Goal: Task Accomplishment & Management: Complete application form

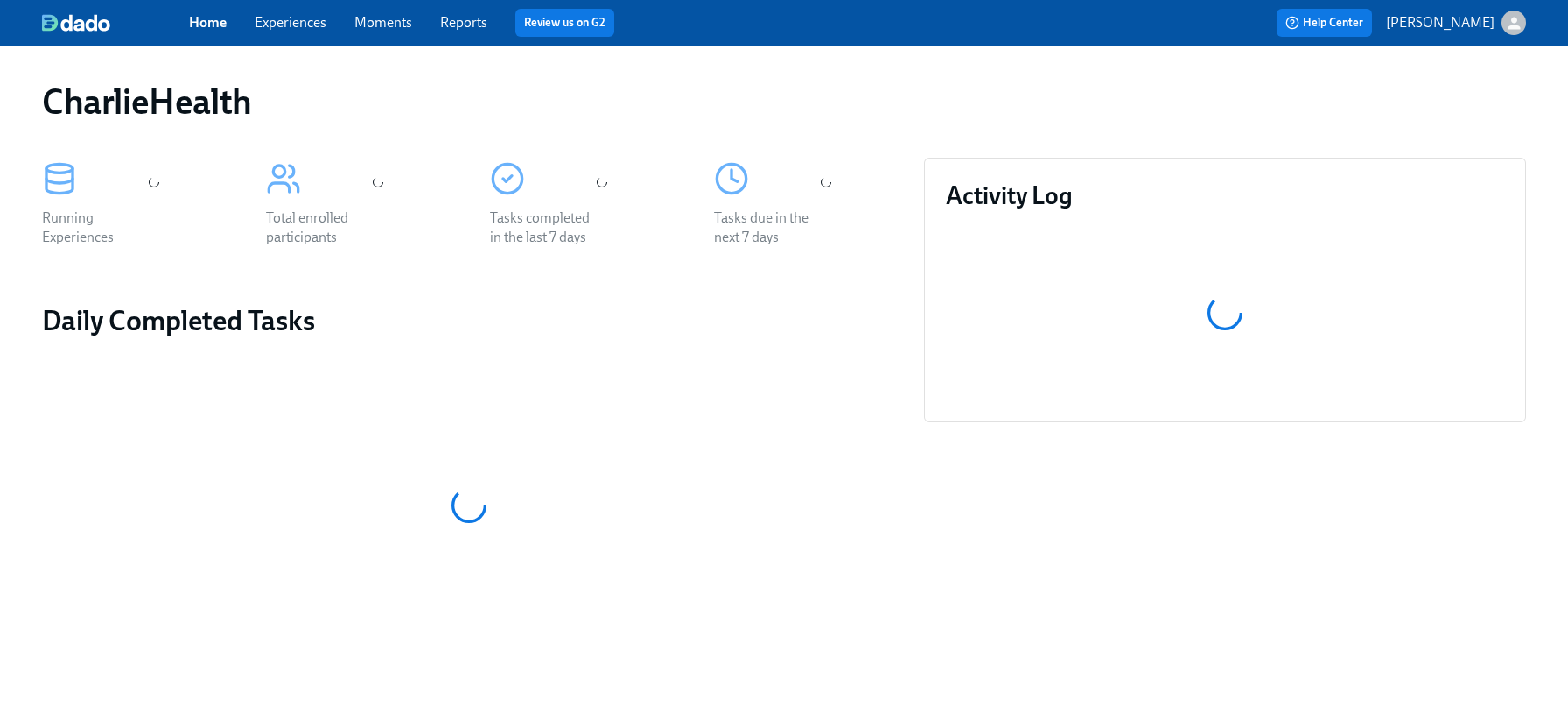
click at [297, 29] on link "Experiences" at bounding box center [290, 22] width 72 height 16
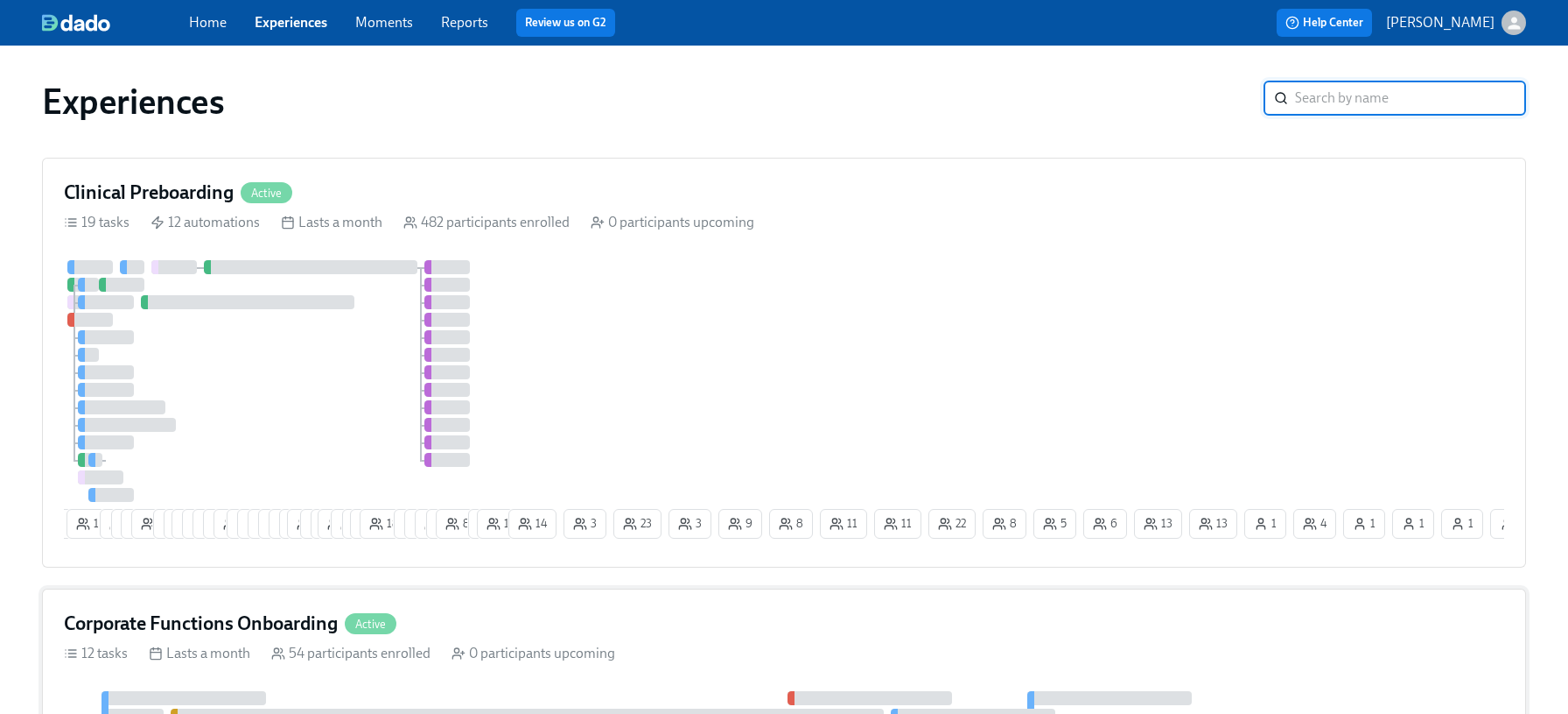
scroll to position [171, 0]
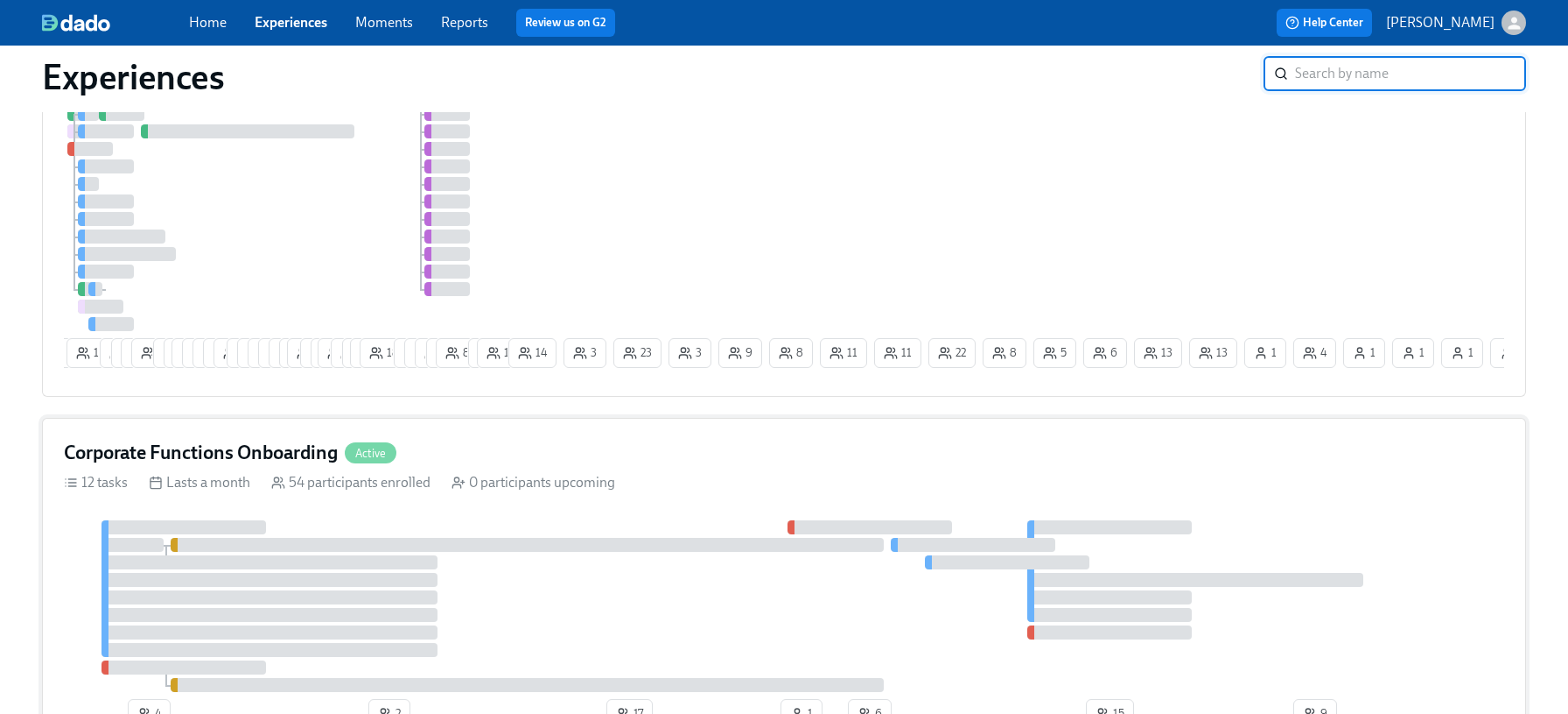
click at [257, 449] on h4 "Corporate Functions Onboarding" at bounding box center [200, 452] width 274 height 26
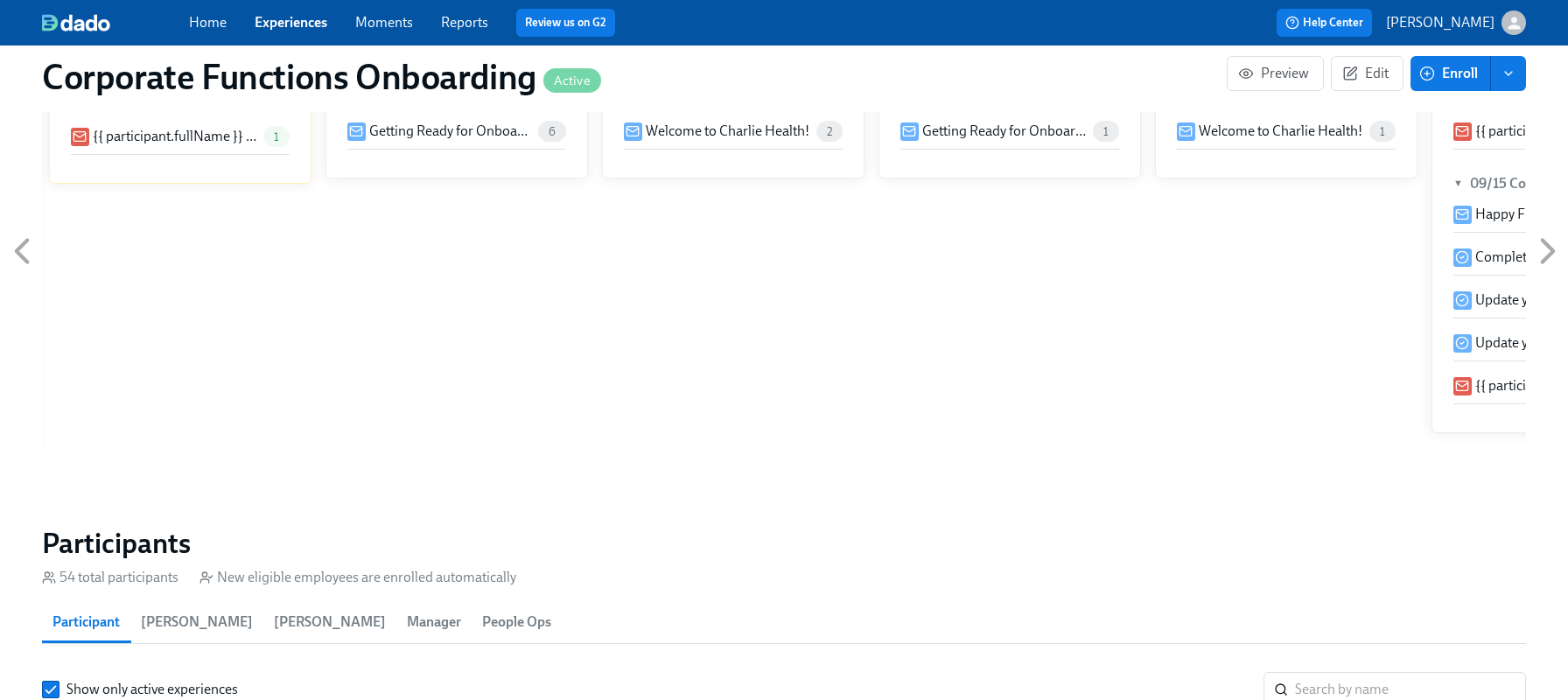
scroll to position [1686, 0]
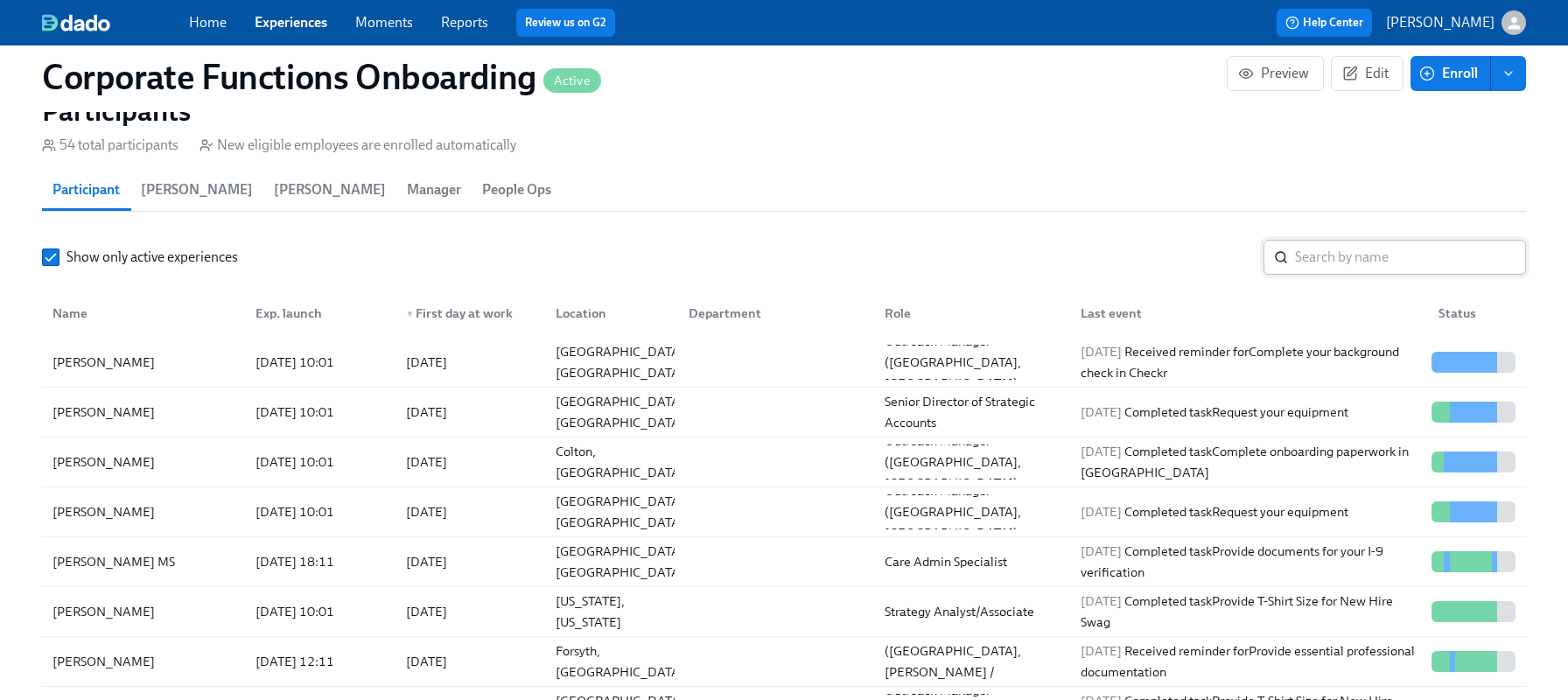
click at [1363, 251] on input "search" at bounding box center [1411, 257] width 231 height 35
type input "[PERSON_NAME]"
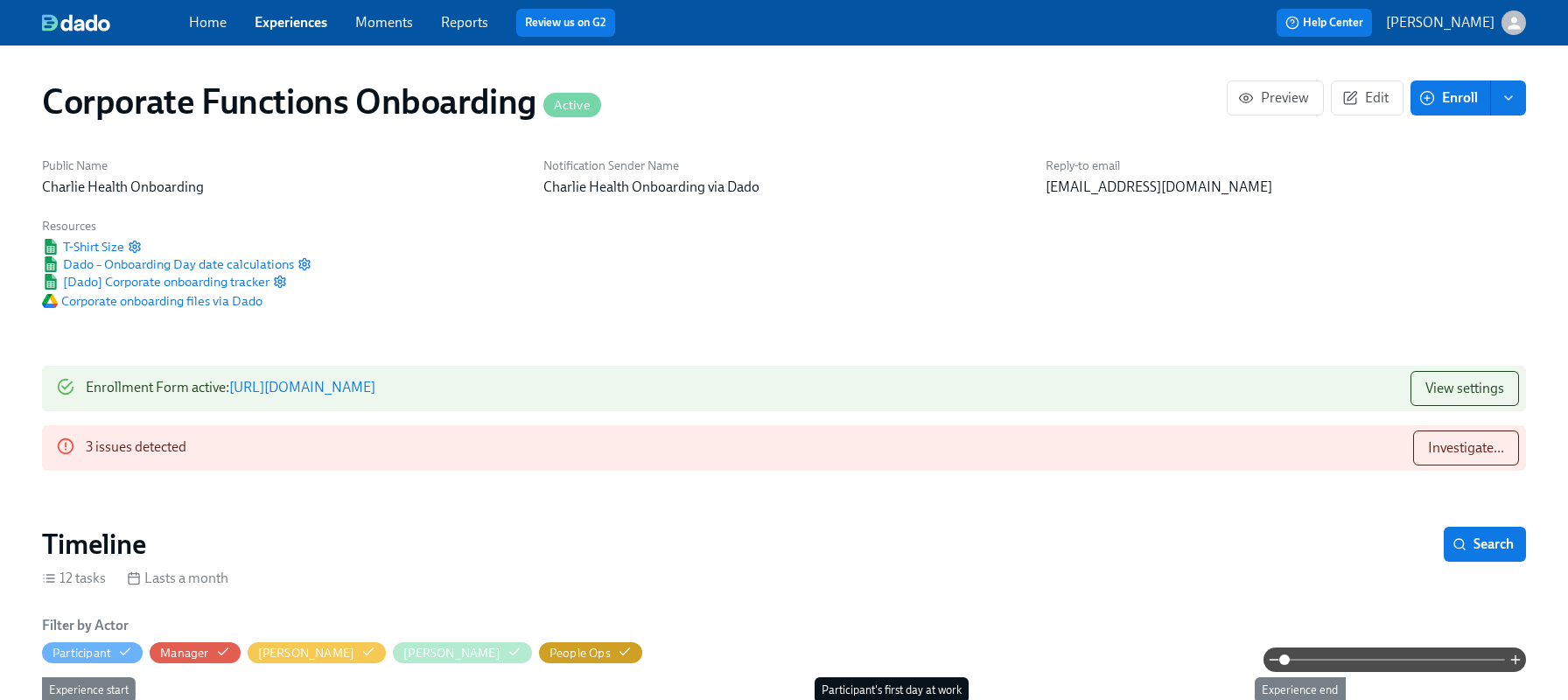
click at [276, 29] on div "Home Experiences Moments Reports Review us on G2" at bounding box center [523, 22] width 668 height 28
click at [278, 25] on link "Experiences" at bounding box center [290, 22] width 72 height 16
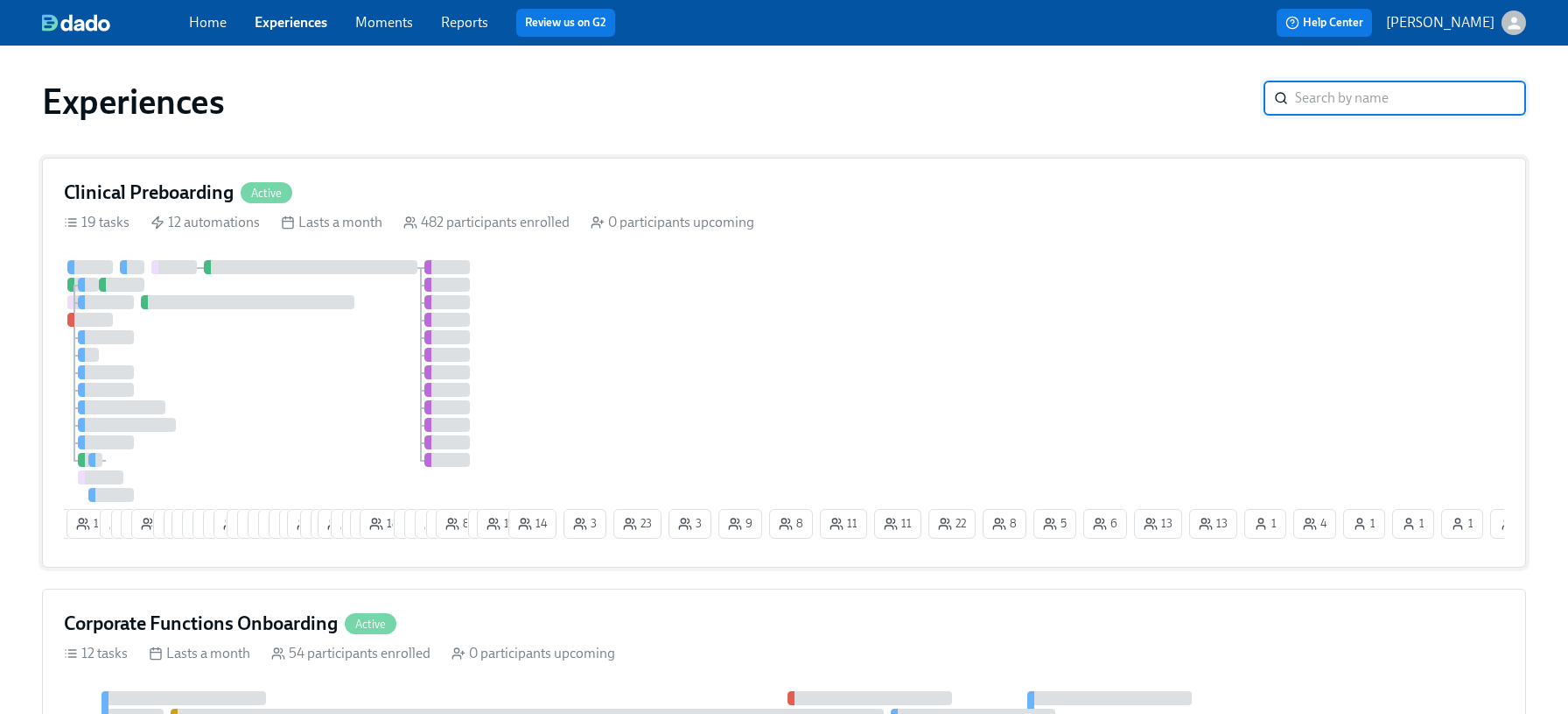
click at [1421, 258] on div "Clinical Preboarding Active 19 tasks 12 automations Lasts a month 482 participa…" at bounding box center [784, 362] width 1484 height 410
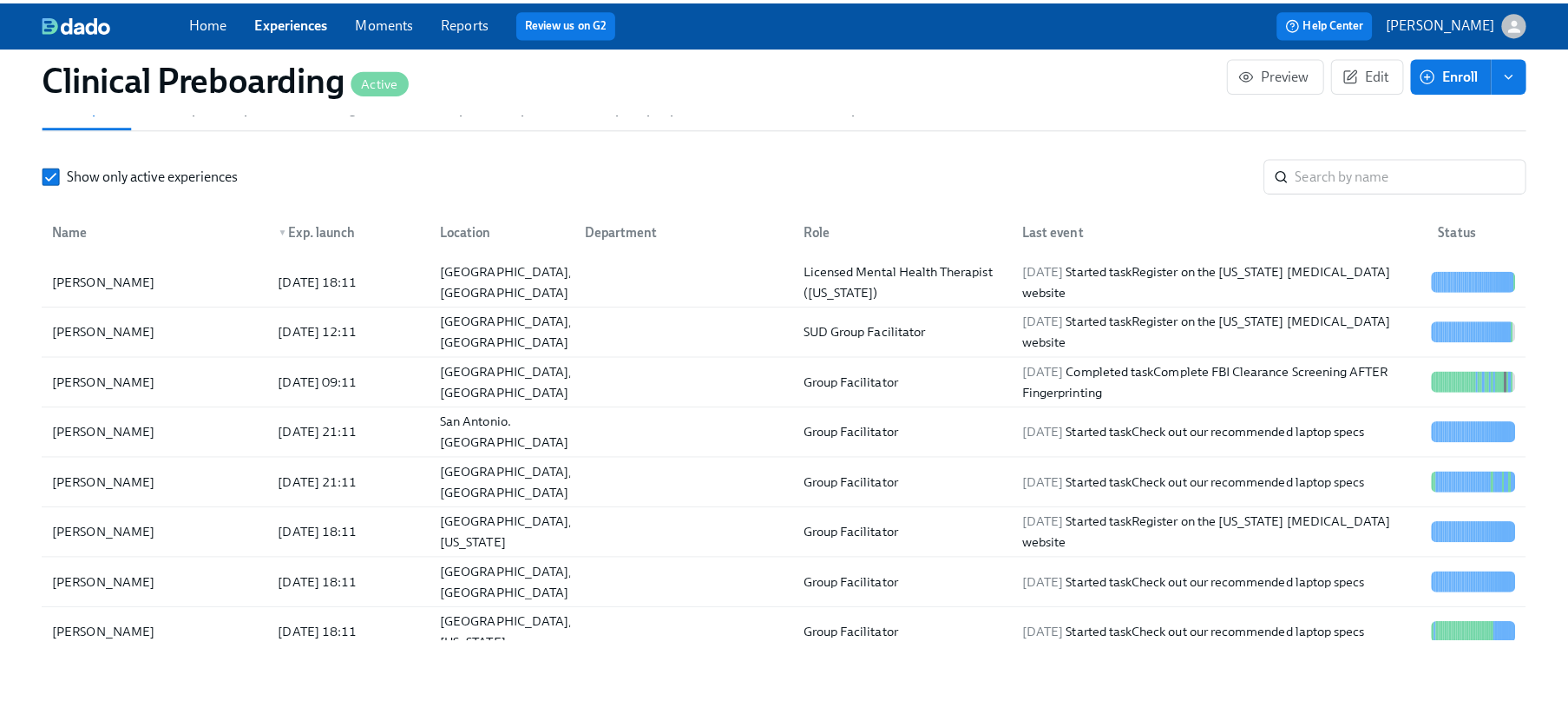
scroll to position [1954, 0]
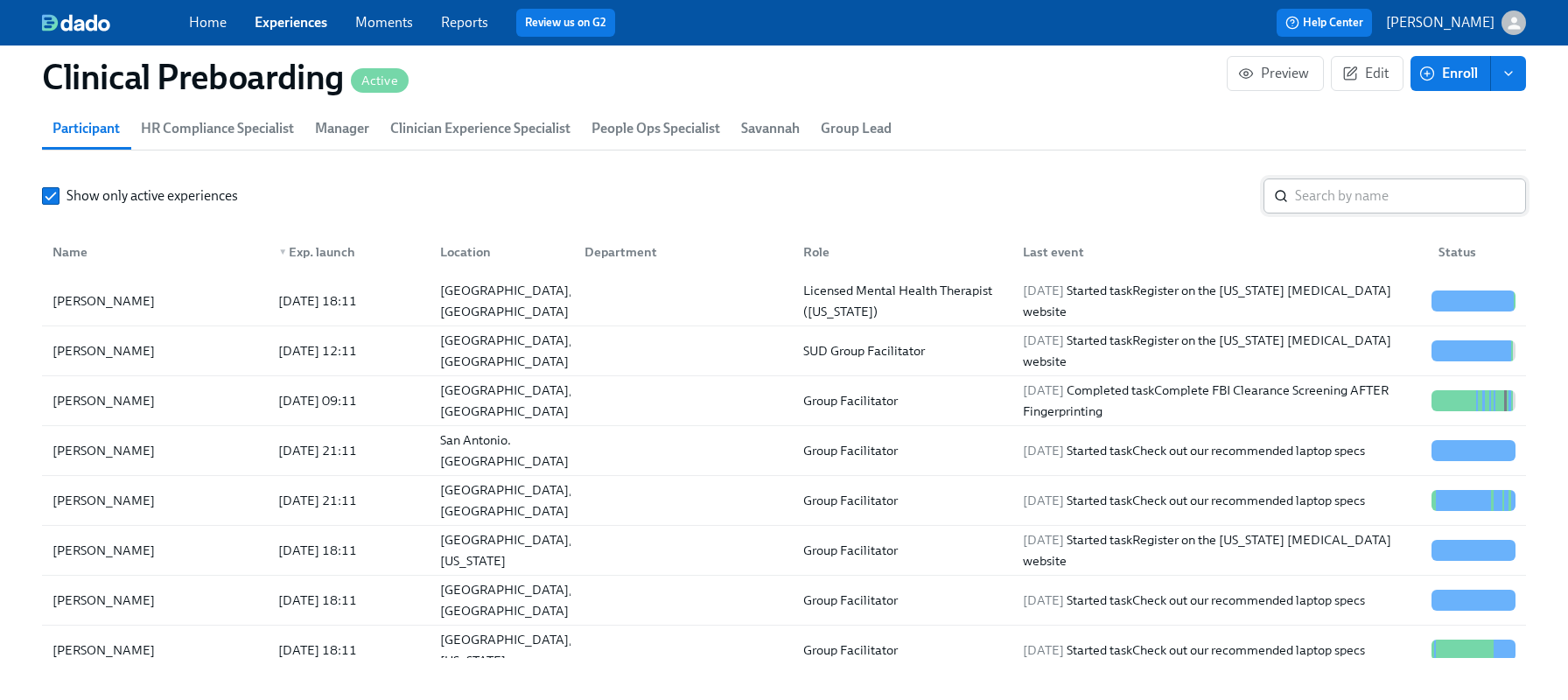
click at [1395, 195] on input "search" at bounding box center [1411, 195] width 231 height 35
type input "[PERSON_NAME]"
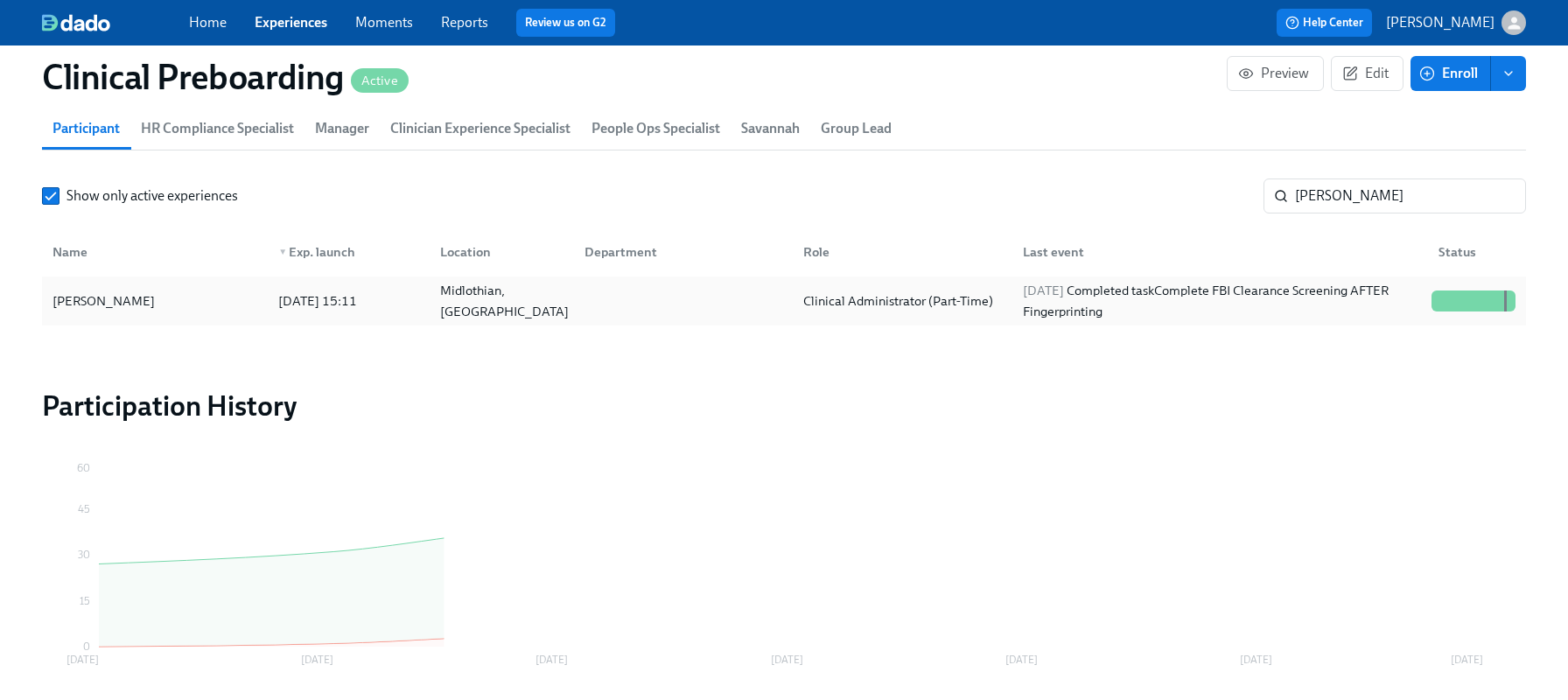
click at [1445, 293] on div at bounding box center [1446, 301] width 3 height 21
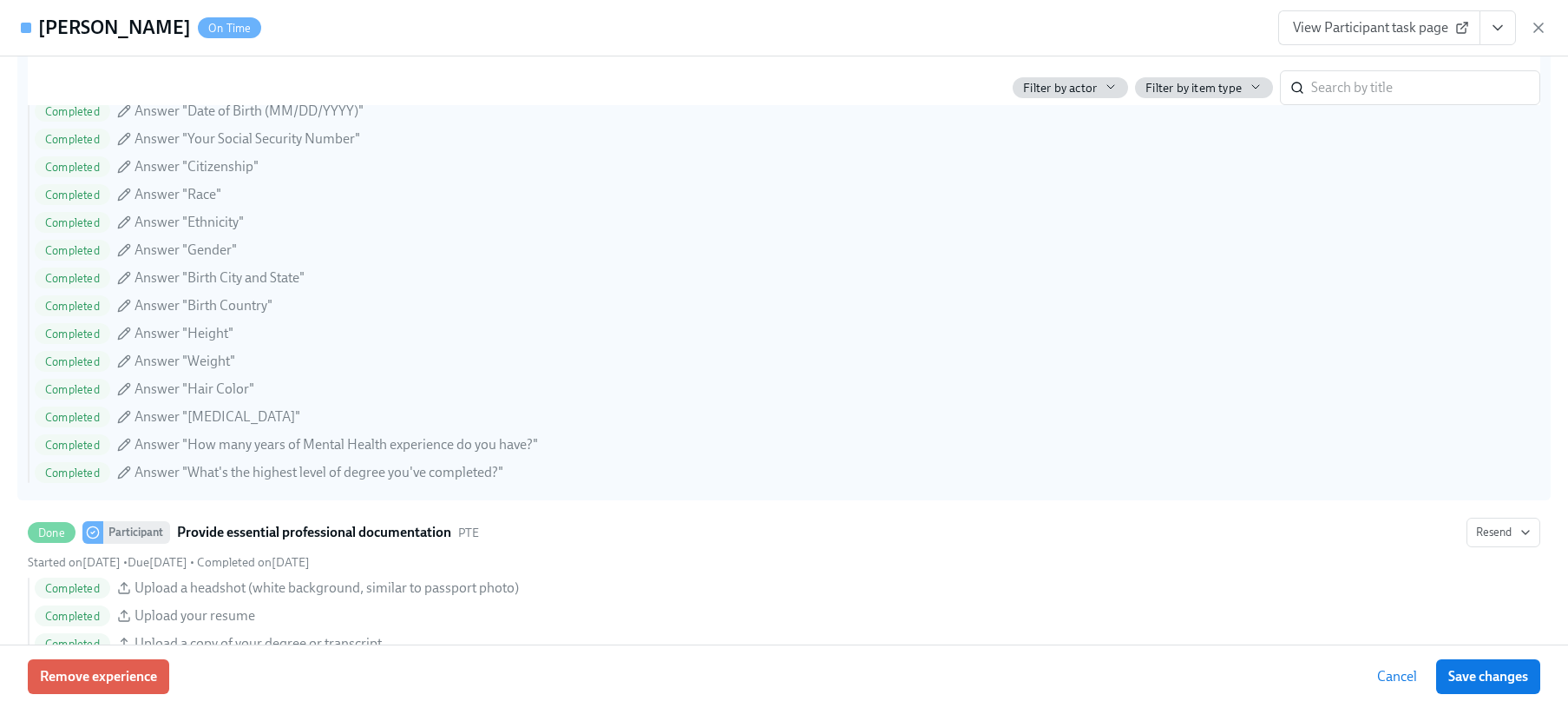
scroll to position [1688, 0]
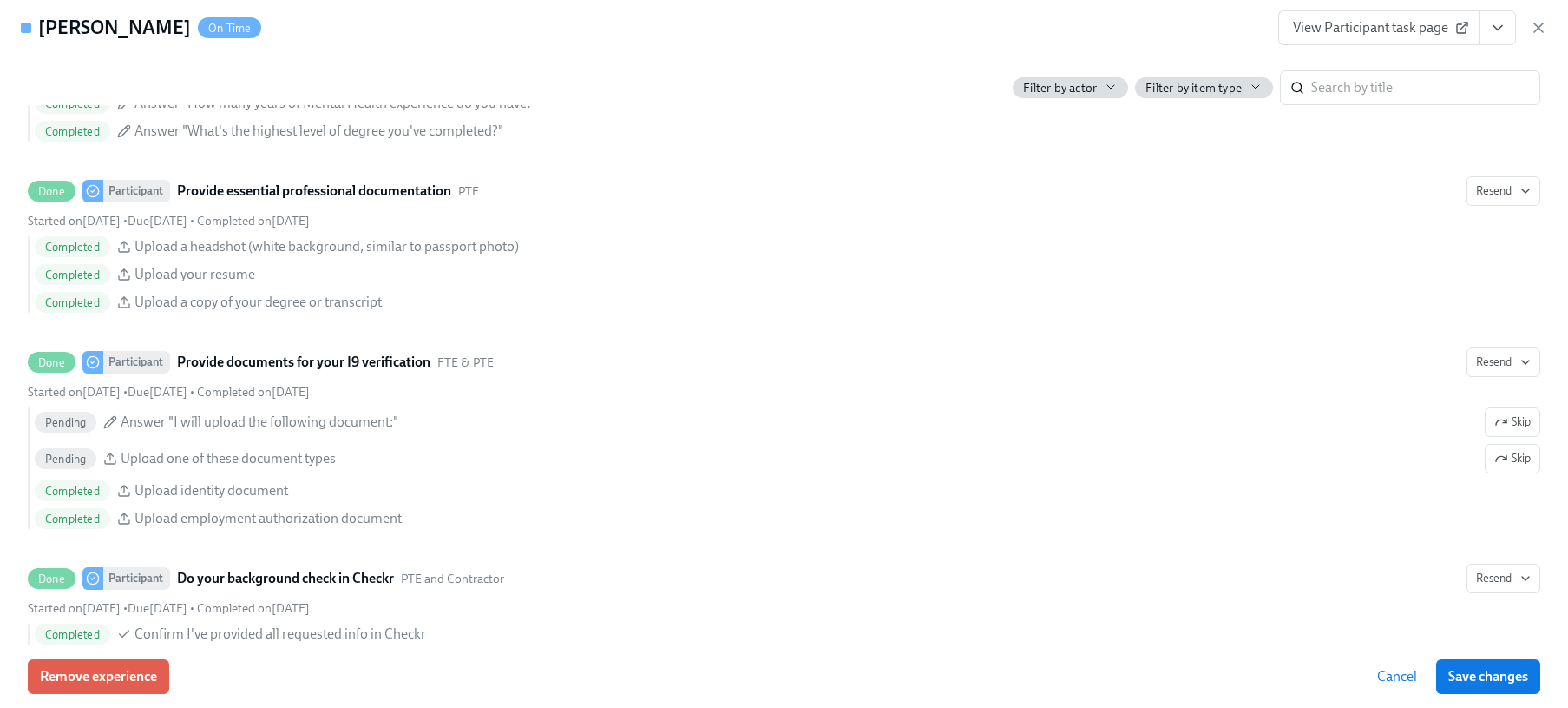
click at [1502, 23] on icon "View task page" at bounding box center [1497, 28] width 17 height 17
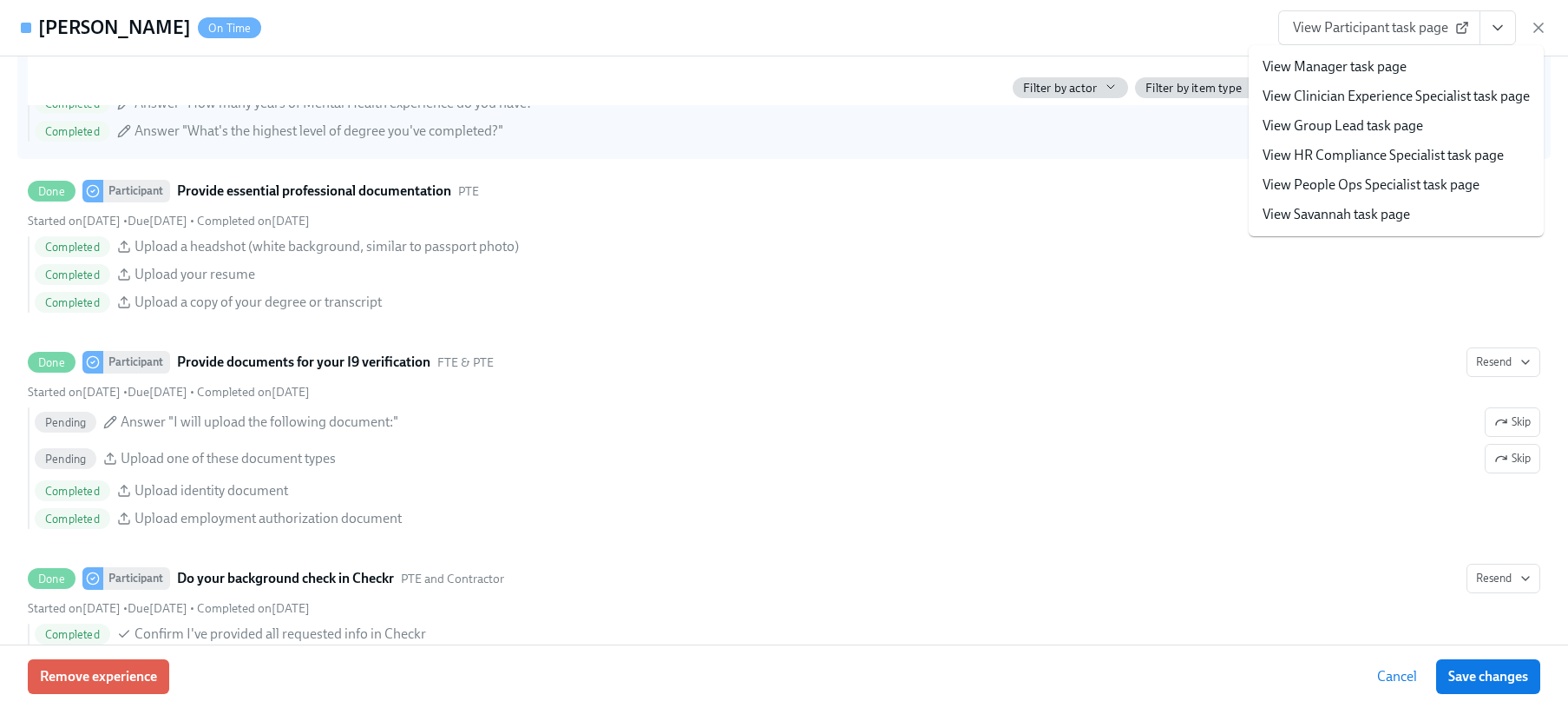
checkbox input "true"
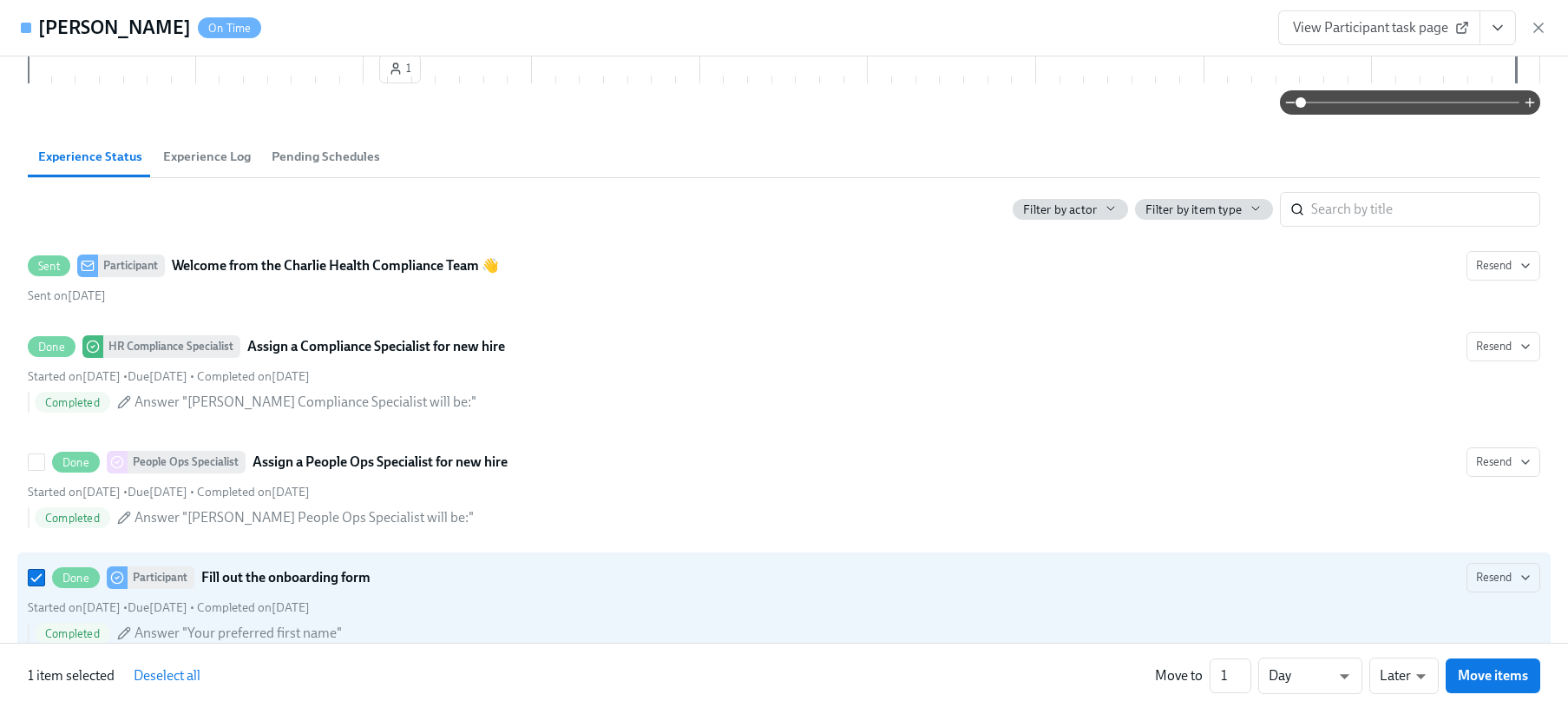
scroll to position [0, 0]
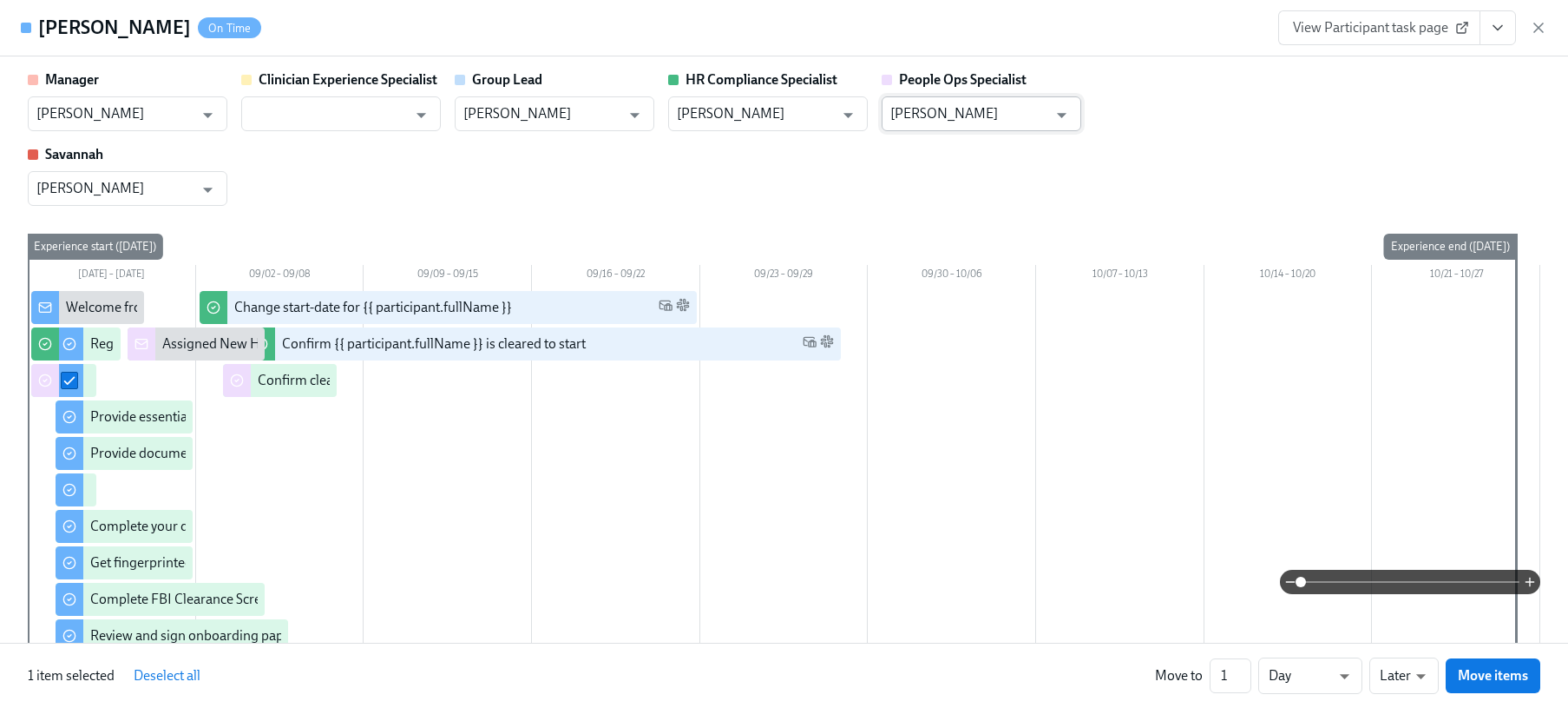
click at [1015, 108] on input "[PERSON_NAME]" at bounding box center [968, 114] width 157 height 34
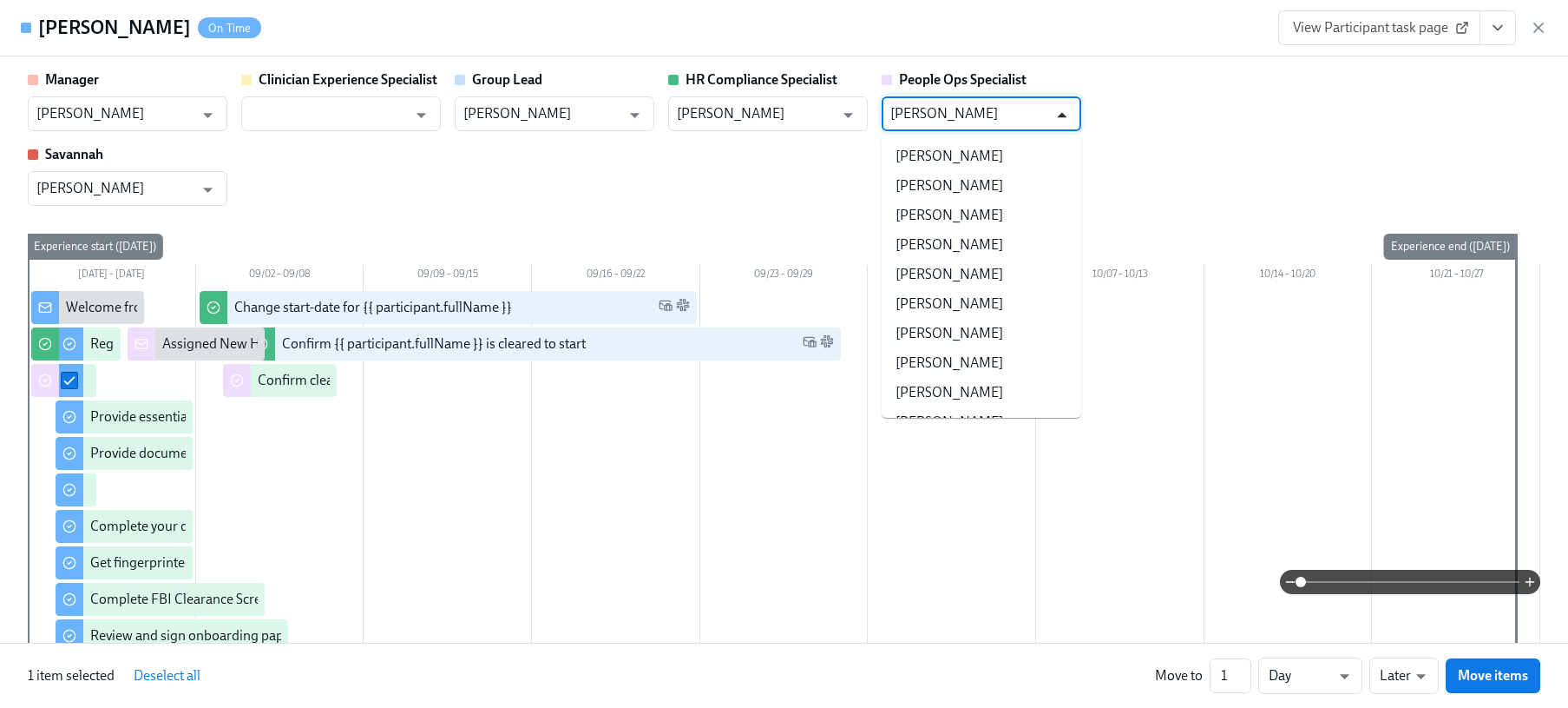
scroll to position [176452, 0]
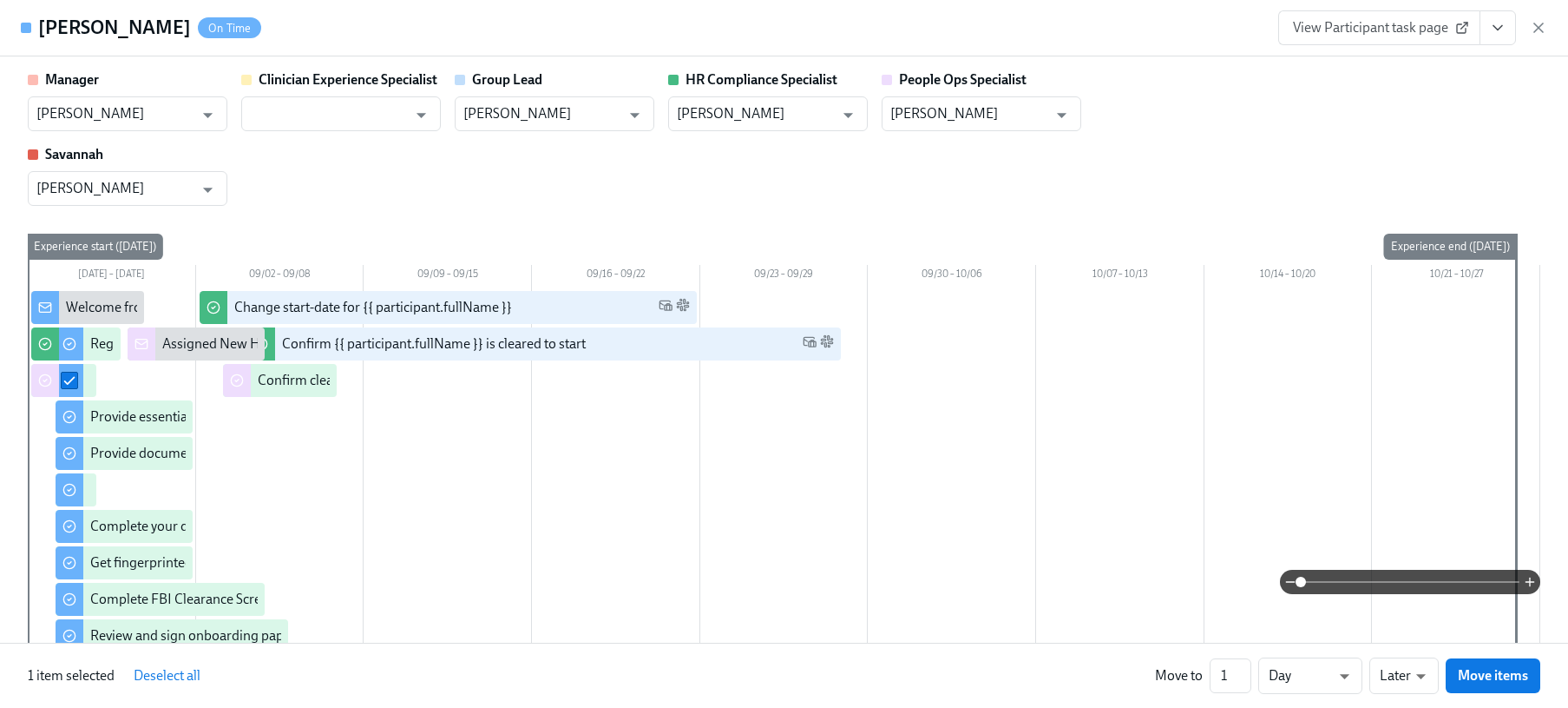
click at [1164, 101] on div "Manager [PERSON_NAME] ​ Clinician Experience Specialist ​ Group Lead [PERSON_NA…" at bounding box center [784, 139] width 1513 height 136
click at [1377, 23] on span "View Participant task page" at bounding box center [1379, 28] width 173 height 17
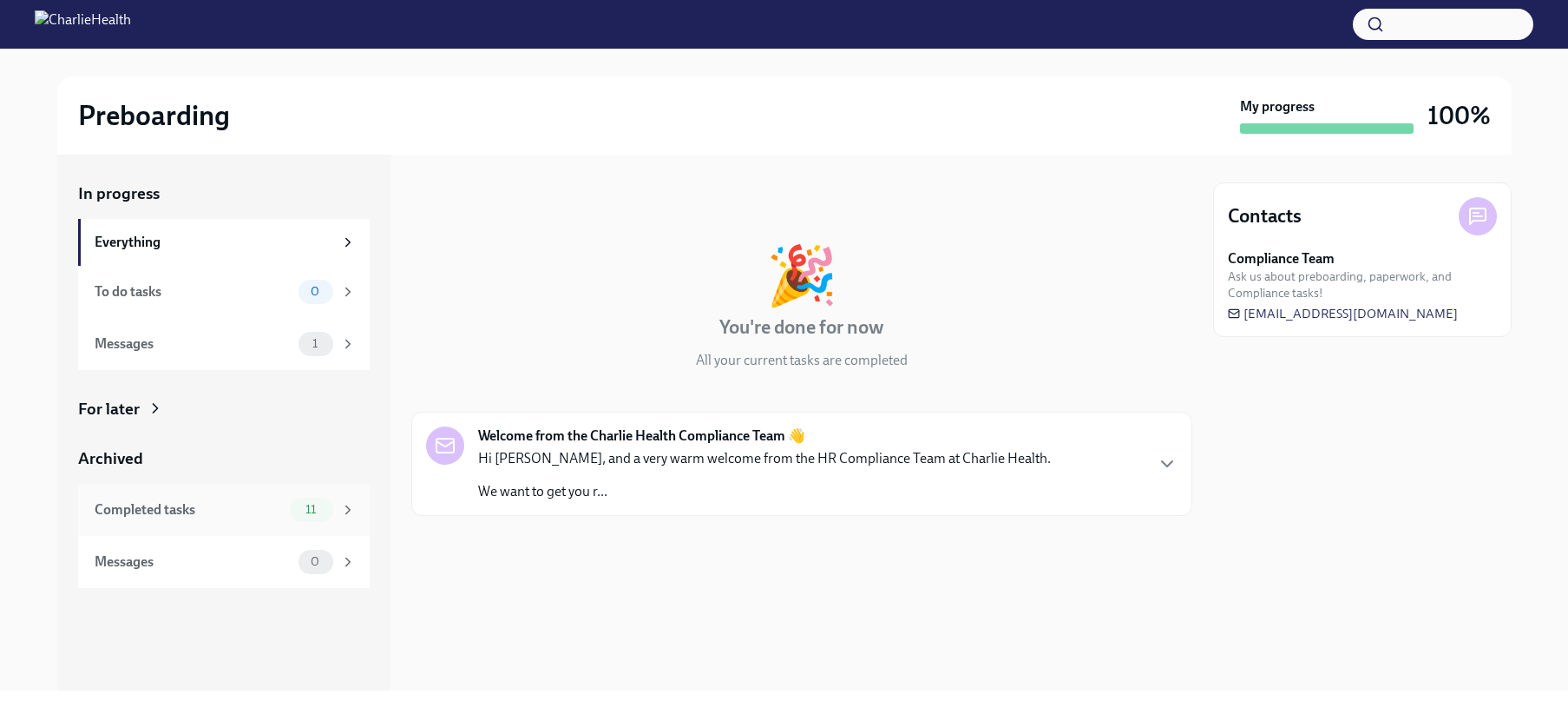
click at [219, 512] on div "Completed tasks" at bounding box center [188, 509] width 188 height 19
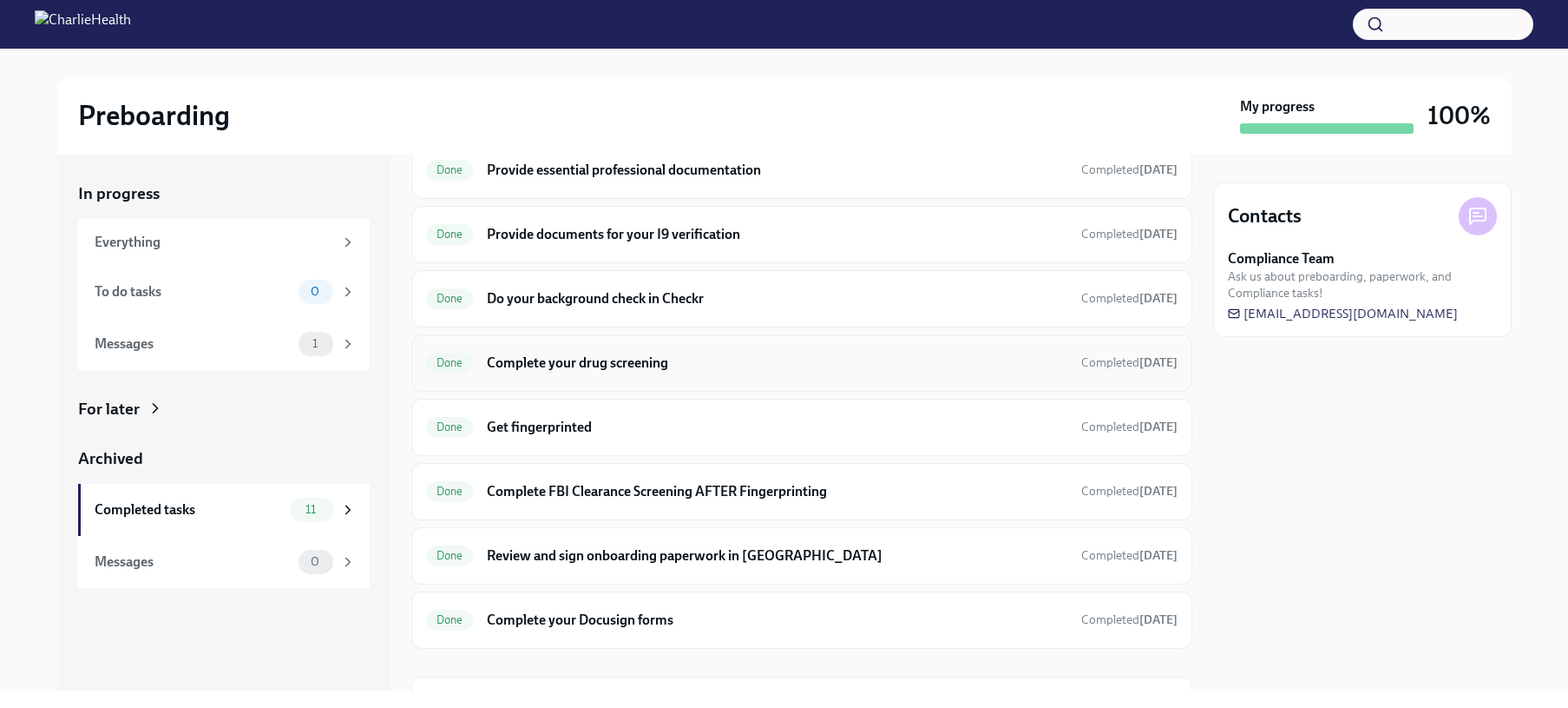
scroll to position [85, 0]
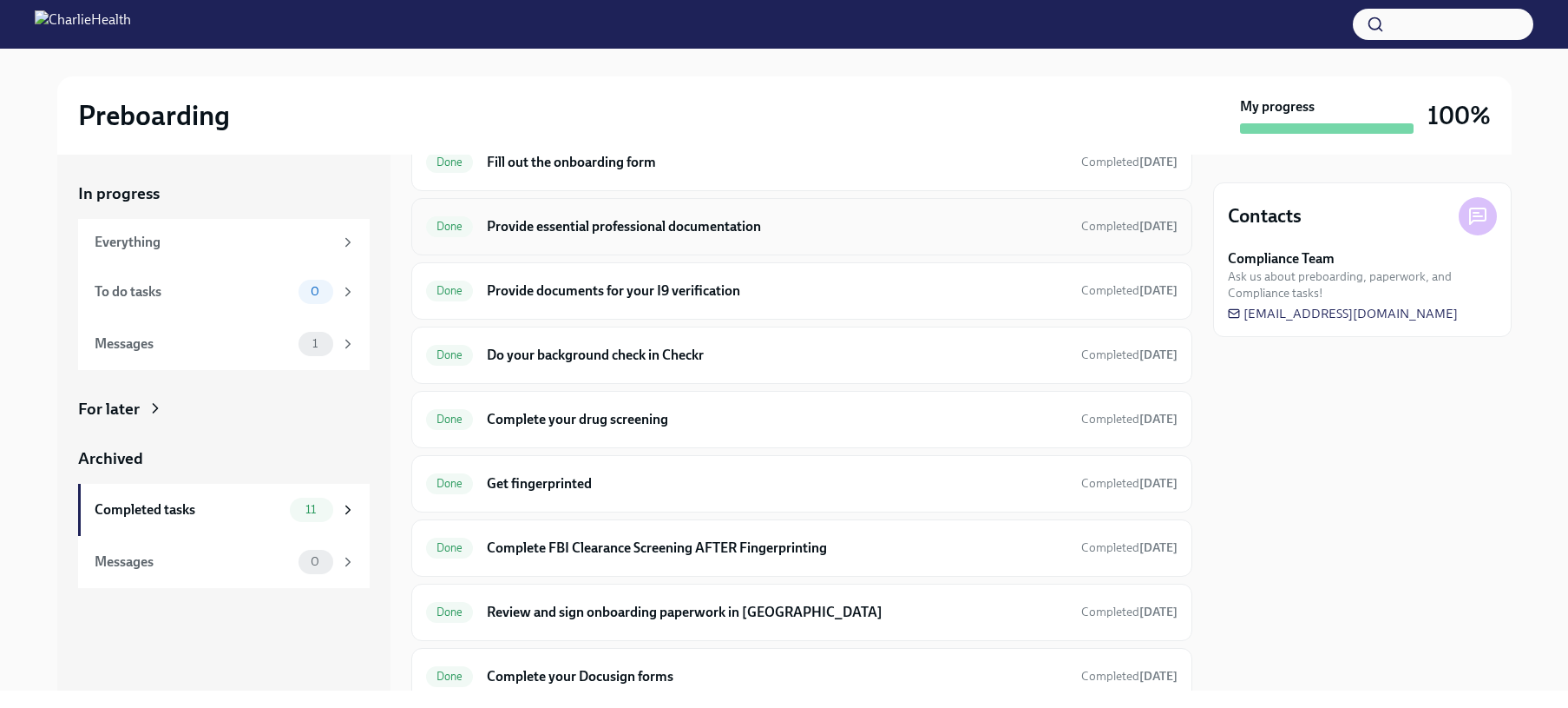
click at [626, 224] on h6 "Provide essential professional documentation" at bounding box center [776, 226] width 580 height 19
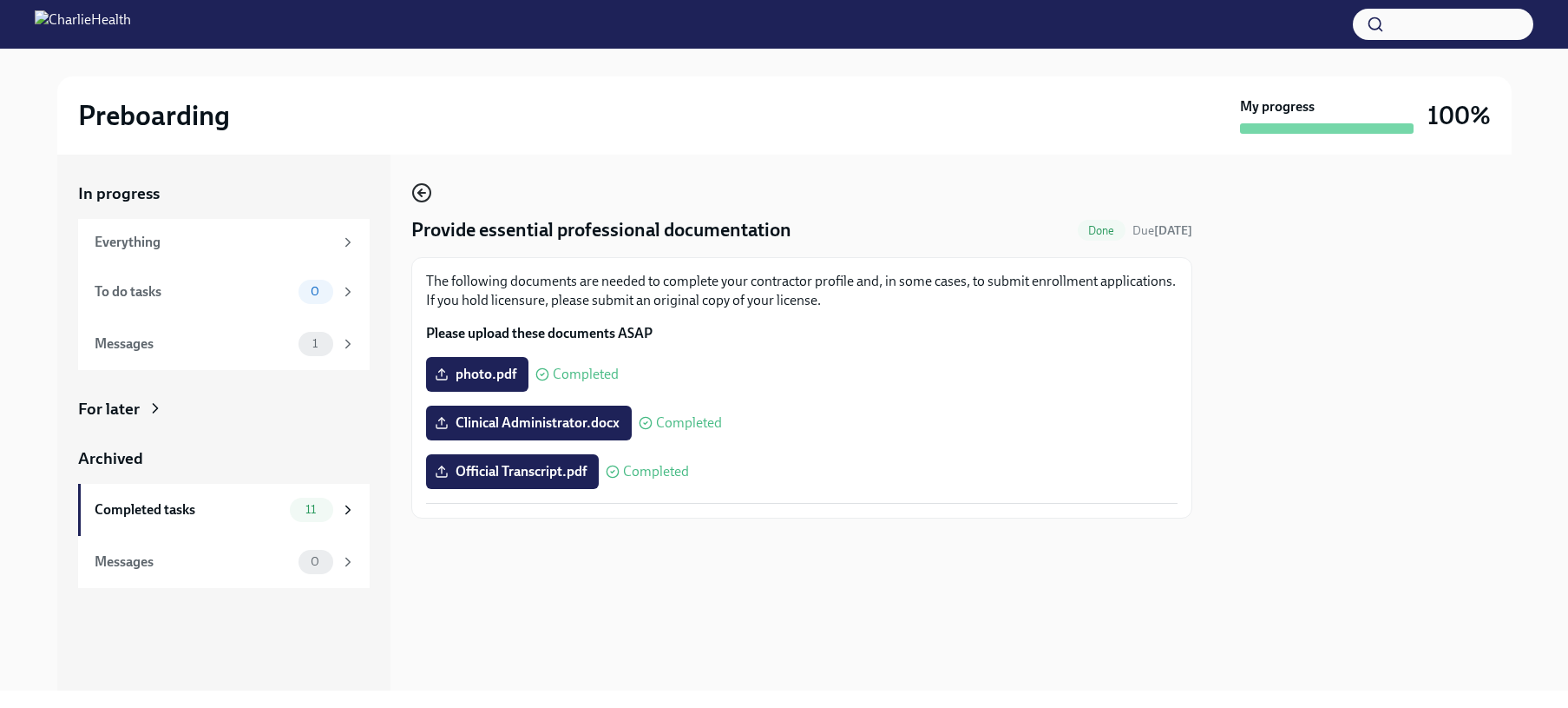
click at [424, 200] on circle "button" at bounding box center [422, 193] width 17 height 17
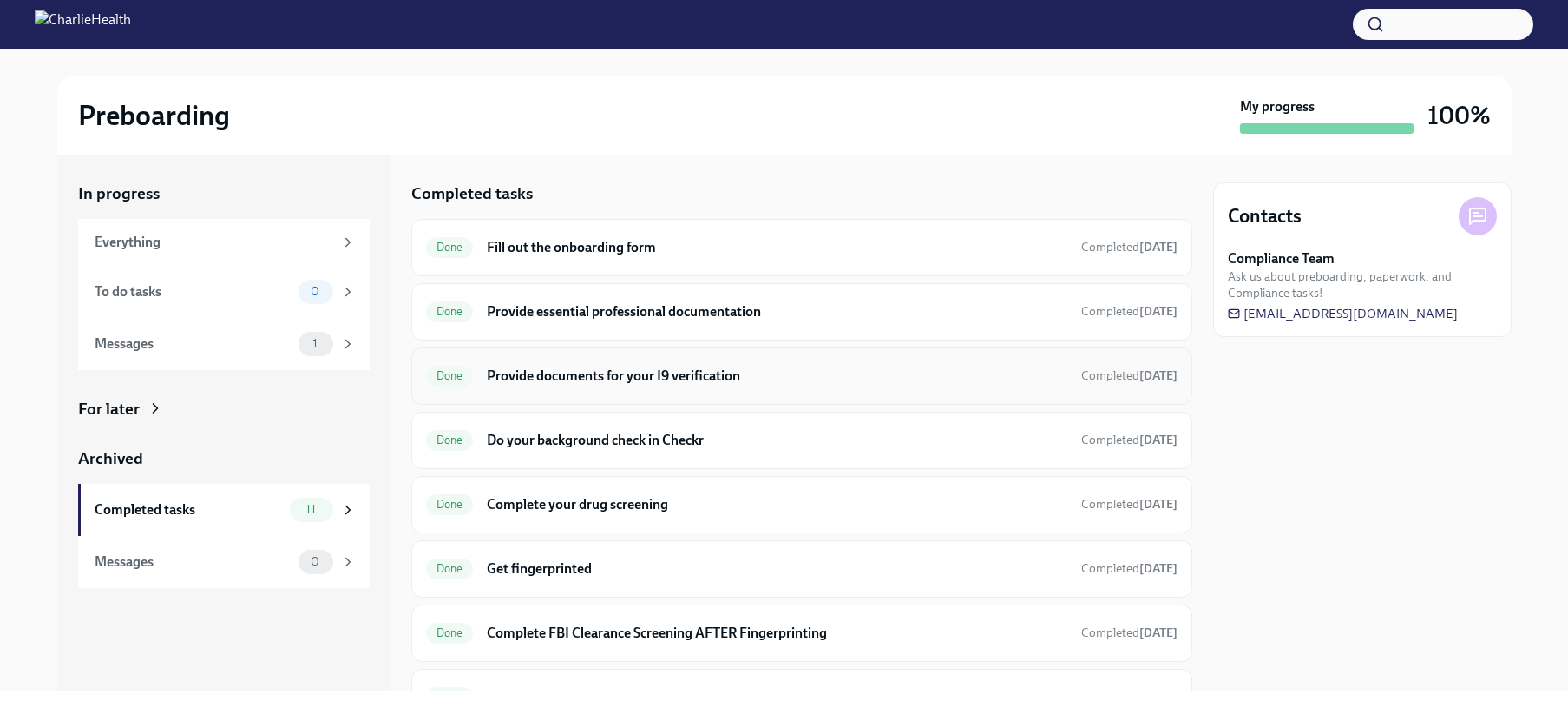
click at [581, 376] on h6 "Provide documents for your I9 verification" at bounding box center [776, 375] width 580 height 19
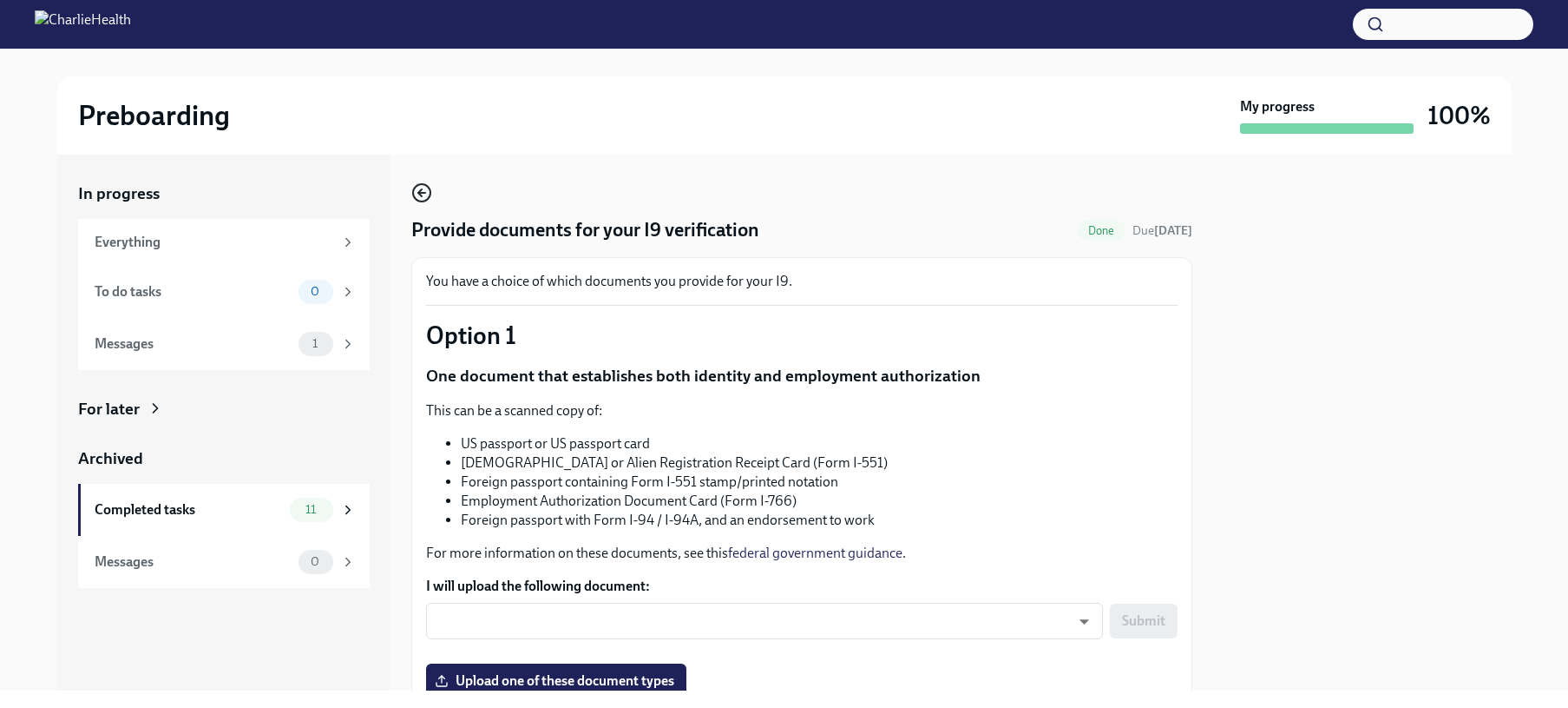
click at [422, 191] on icon "button" at bounding box center [422, 193] width 21 height 21
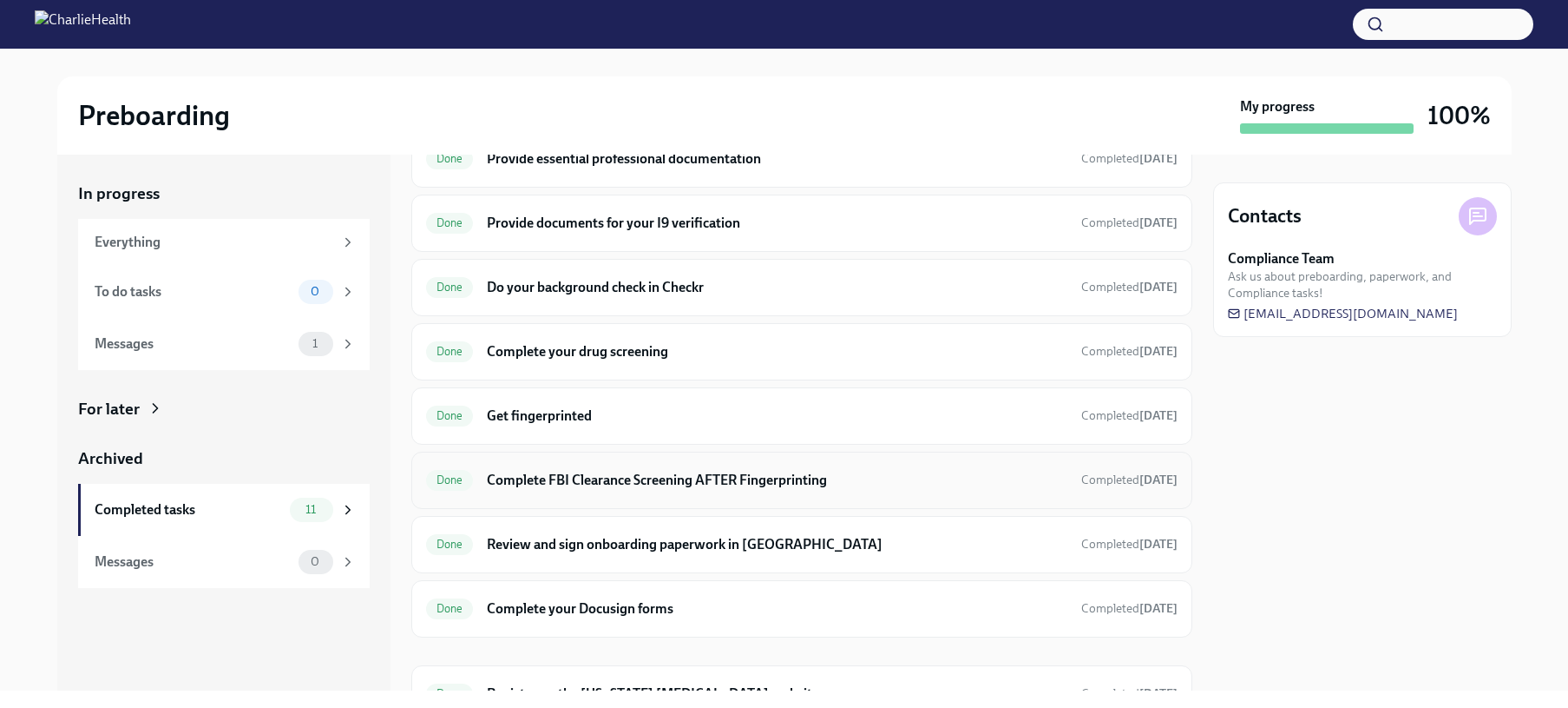
scroll to position [250, 0]
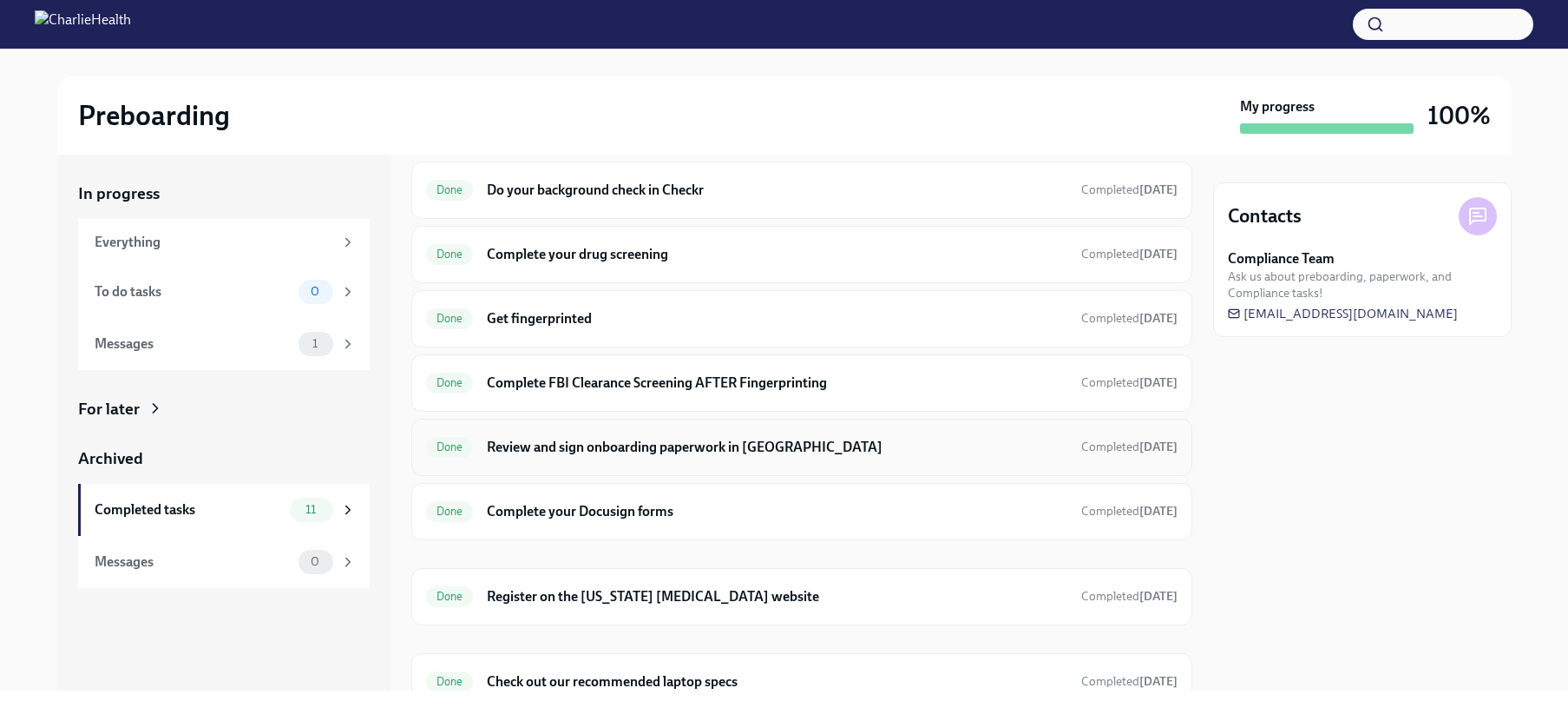
click at [630, 454] on h6 "Review and sign onboarding paperwork in [GEOGRAPHIC_DATA]" at bounding box center [776, 447] width 580 height 19
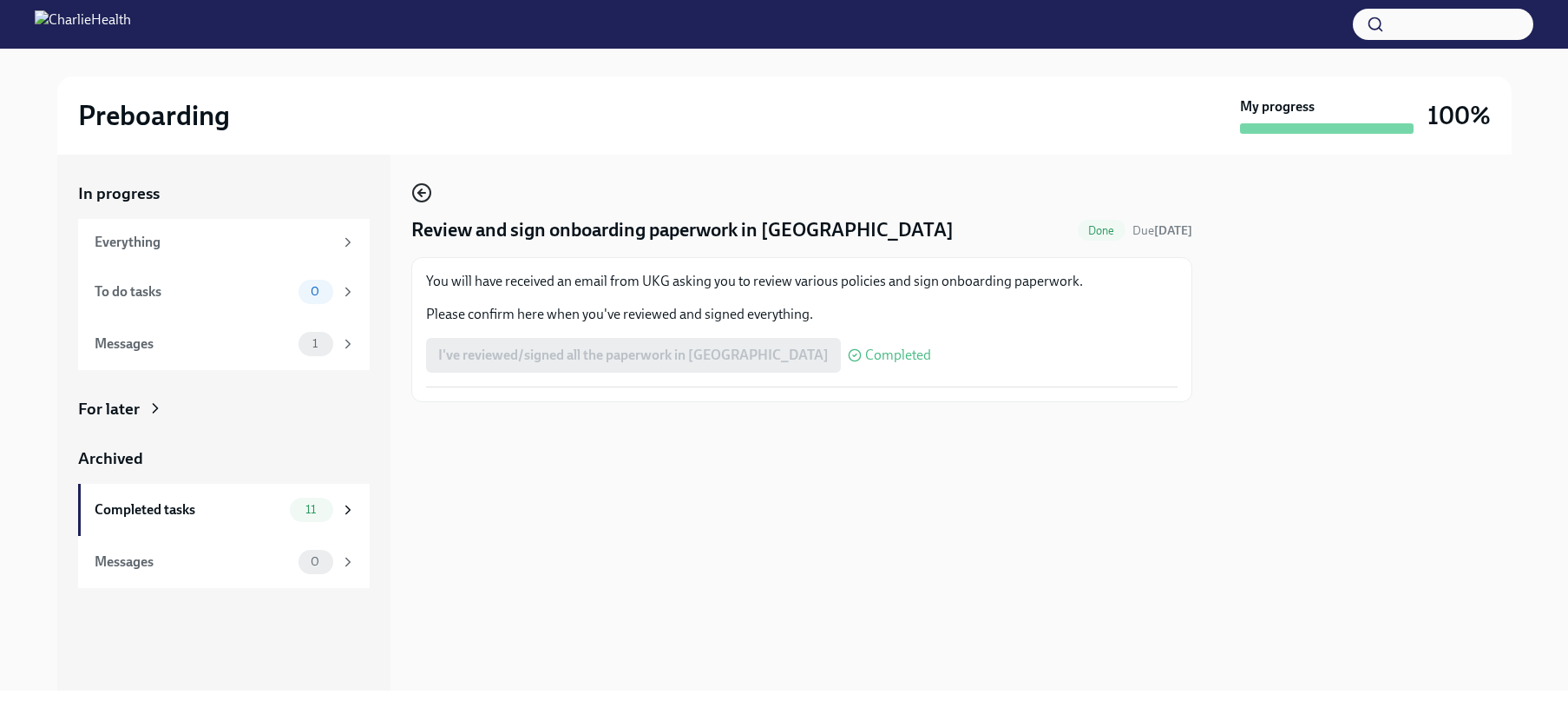
click at [416, 196] on icon "button" at bounding box center [422, 193] width 21 height 21
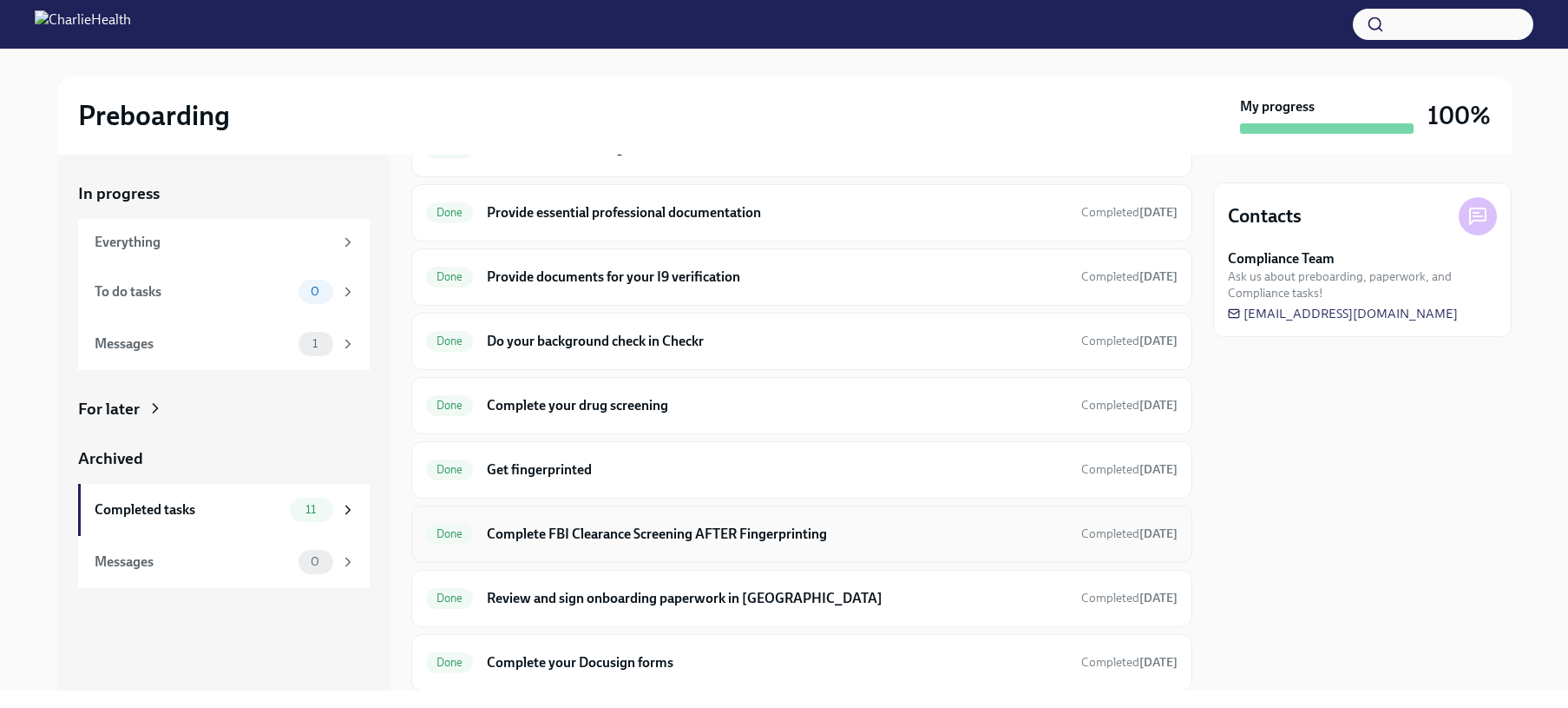
scroll to position [168, 0]
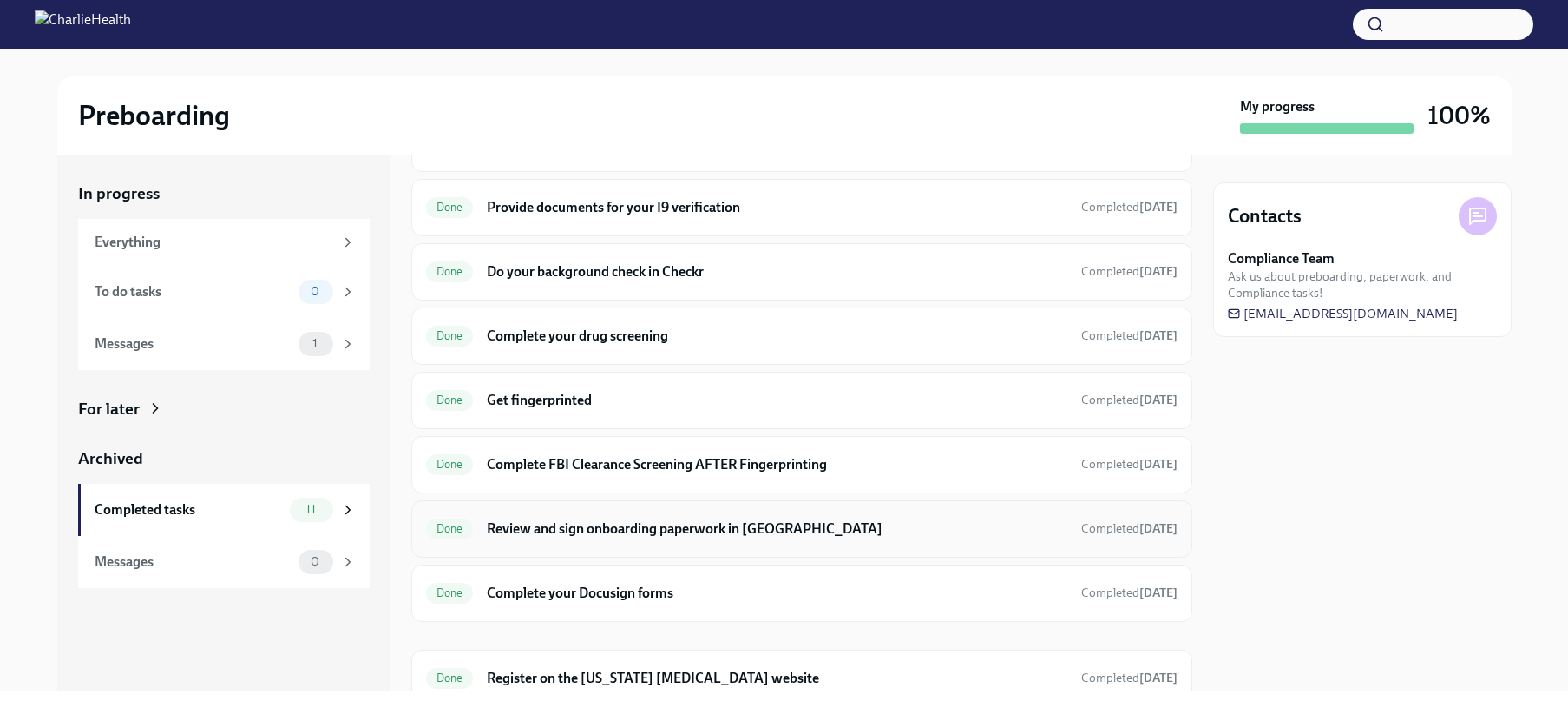
click at [674, 526] on h6 "Review and sign onboarding paperwork in [GEOGRAPHIC_DATA]" at bounding box center [776, 528] width 580 height 19
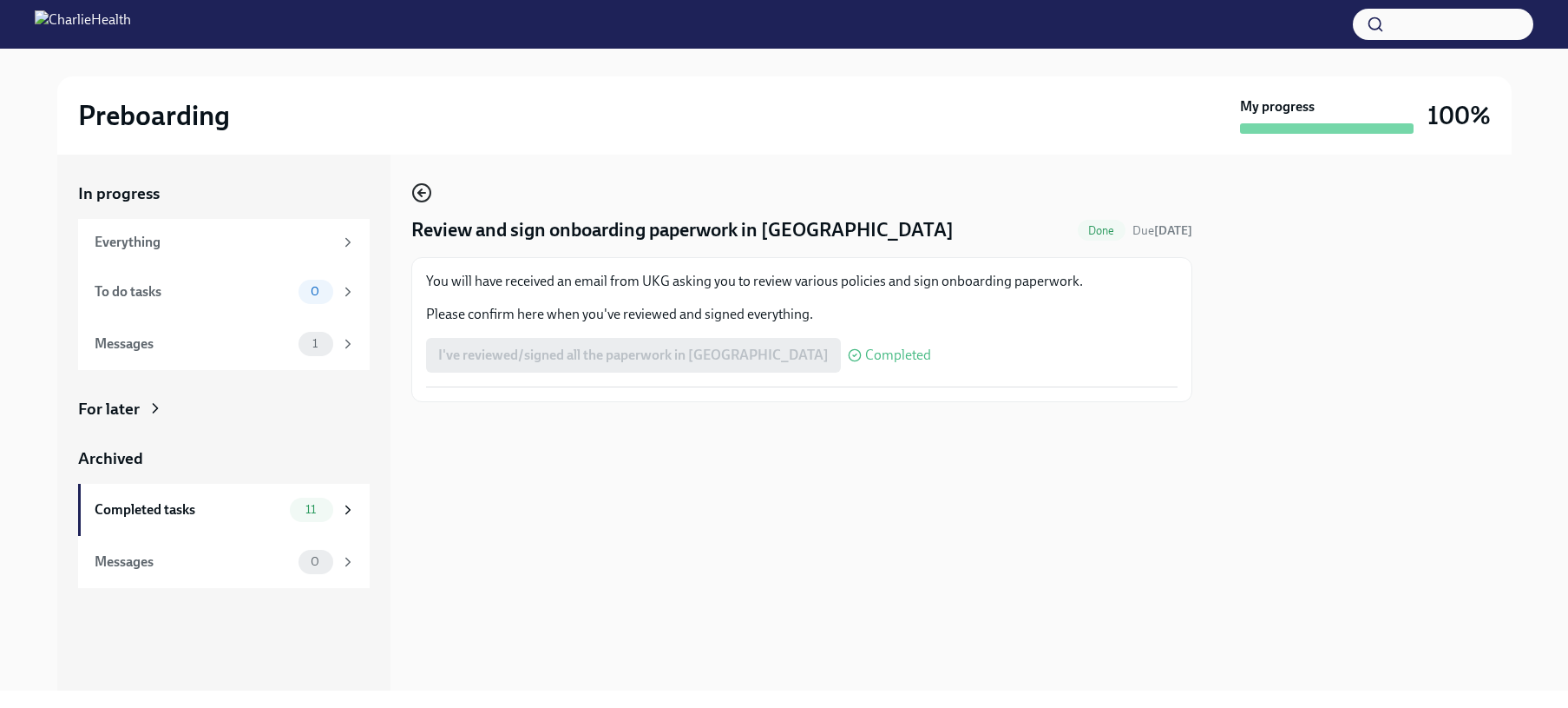
click at [427, 190] on icon "button" at bounding box center [422, 193] width 21 height 21
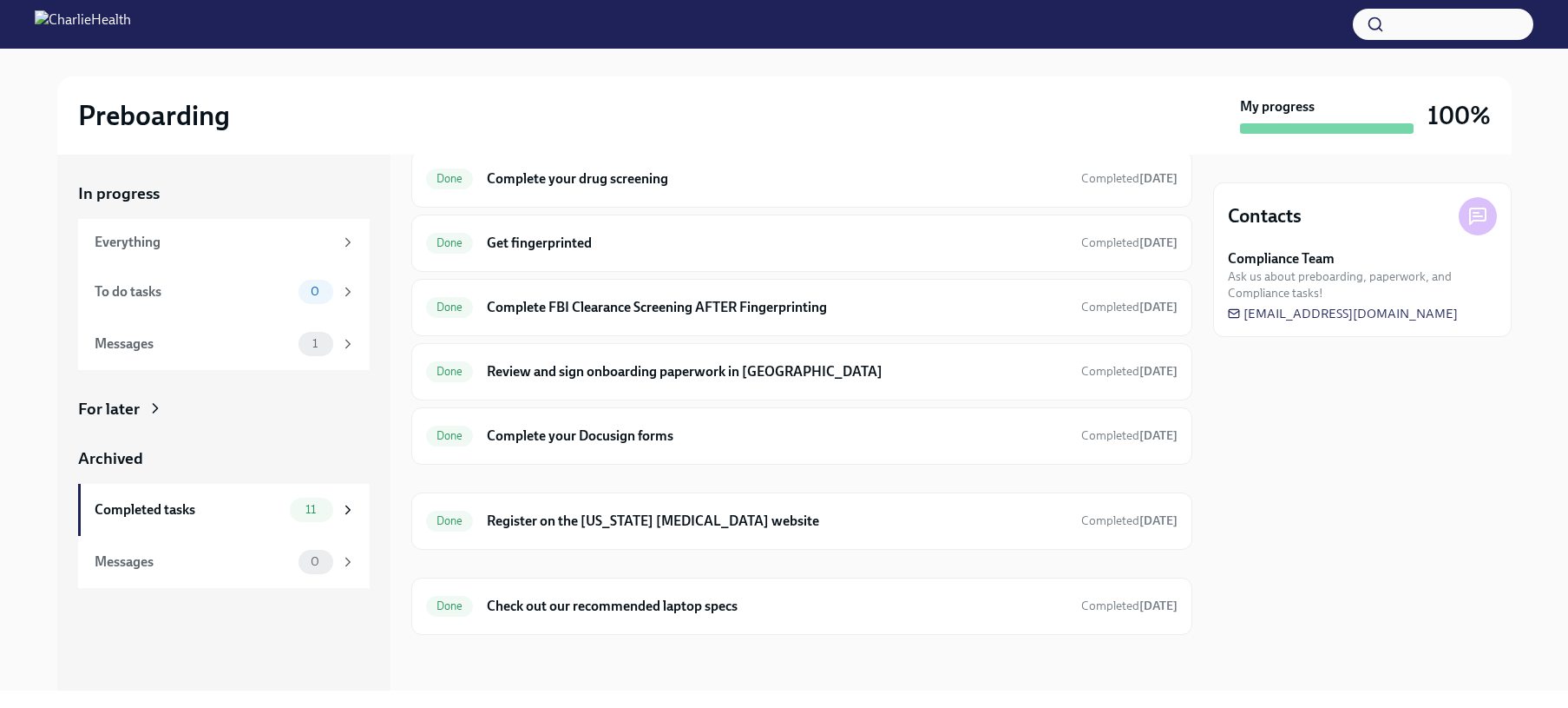
scroll to position [315, 0]
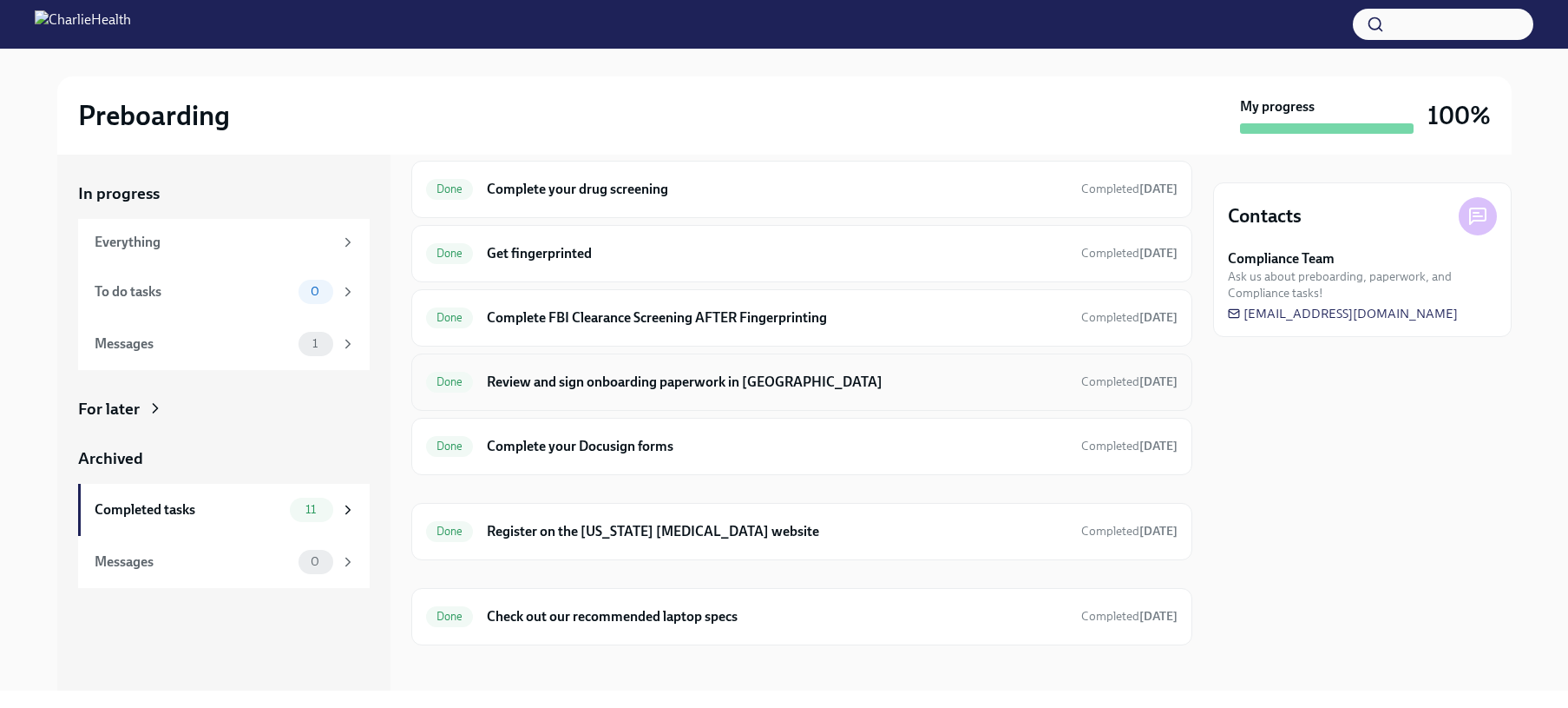
click at [616, 380] on h6 "Review and sign onboarding paperwork in [GEOGRAPHIC_DATA]" at bounding box center [776, 382] width 580 height 19
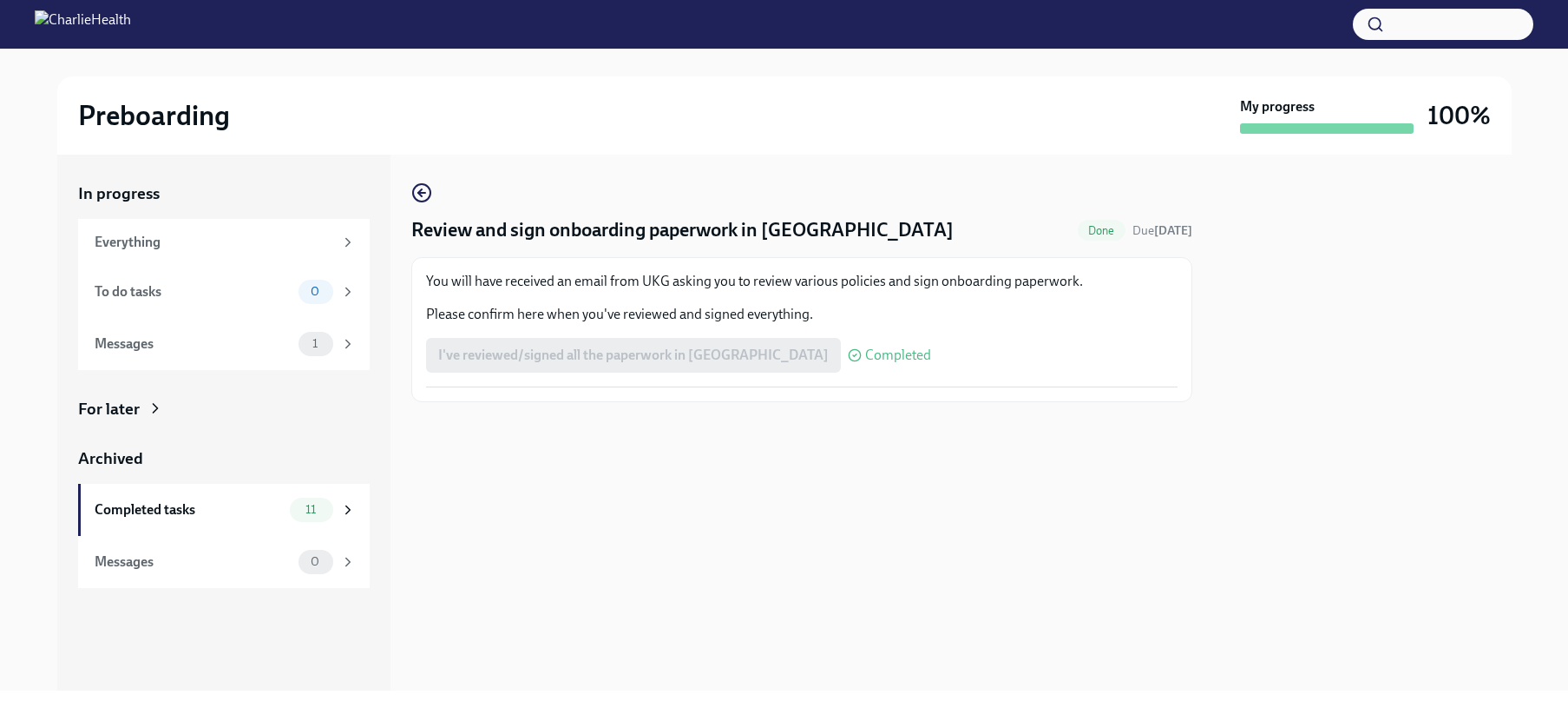
click at [580, 348] on div "I've reviewed/signed all the paperwork in UKG Completed" at bounding box center [678, 354] width 505 height 34
click at [734, 353] on div "I've reviewed/signed all the paperwork in UKG Completed" at bounding box center [678, 354] width 505 height 34
click at [849, 352] on circle at bounding box center [855, 355] width 11 height 11
click at [425, 195] on icon "button" at bounding box center [422, 193] width 21 height 21
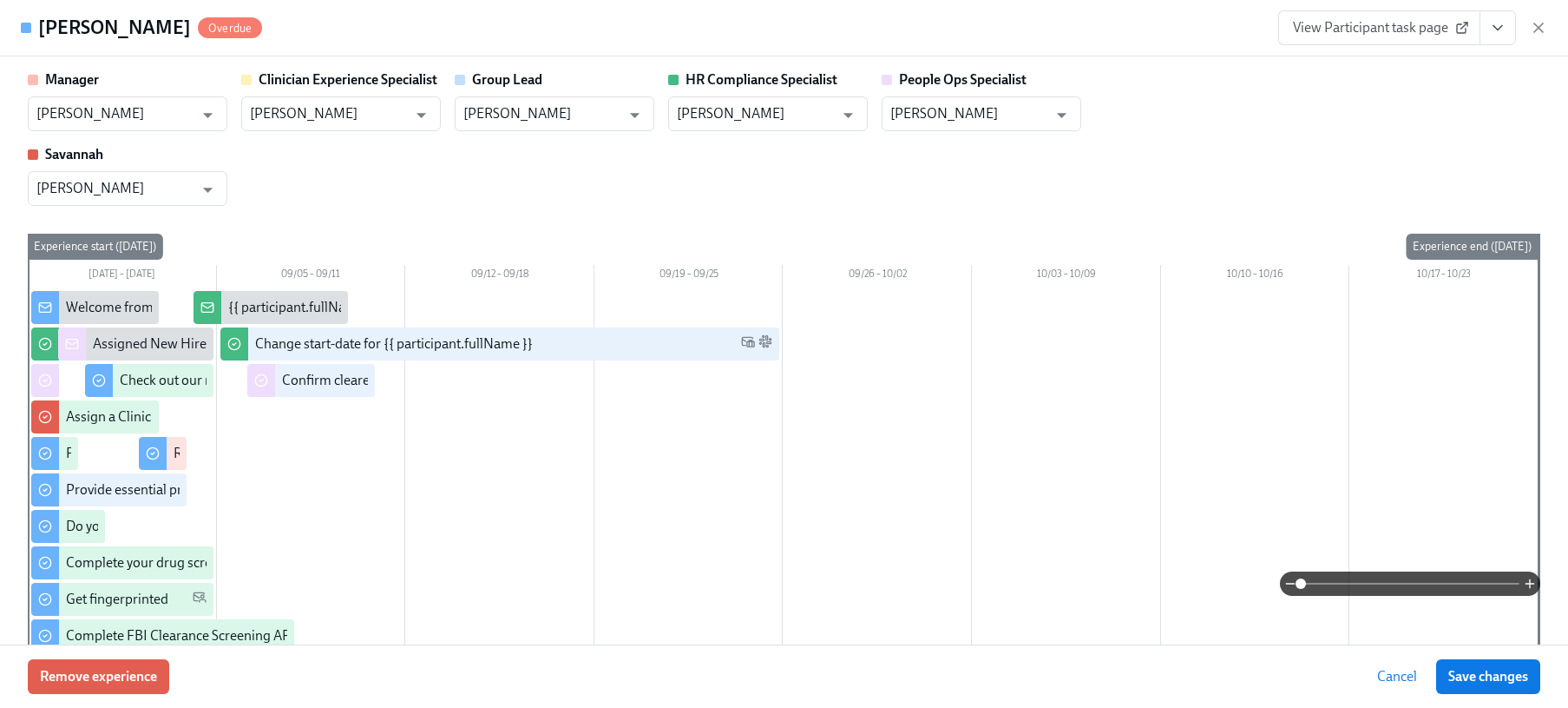
scroll to position [0, 22644]
